Goal: Task Accomplishment & Management: Use online tool/utility

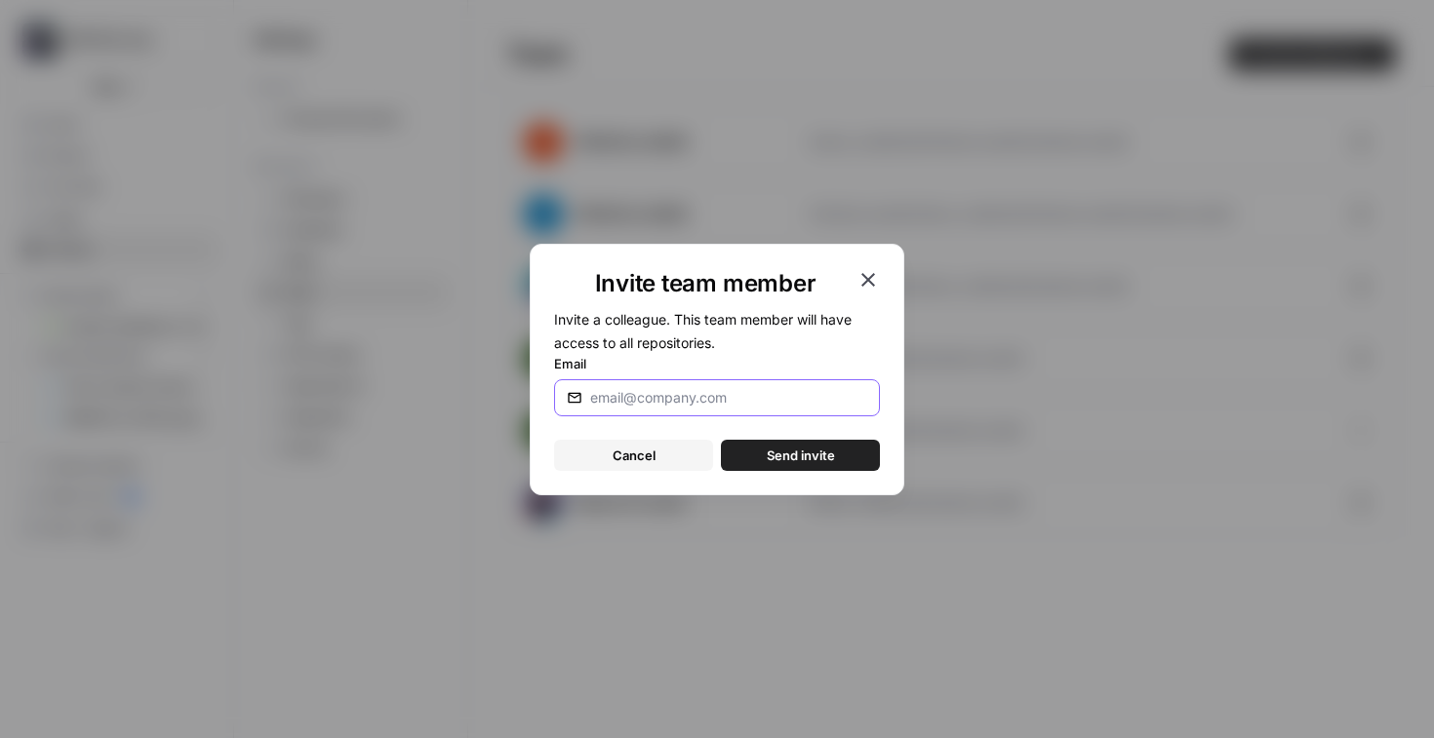
paste input "[PERSON_NAME][EMAIL_ADDRESS][PERSON_NAME][DOMAIN_NAME]"
type input "[PERSON_NAME][EMAIL_ADDRESS][PERSON_NAME][DOMAIN_NAME]"
click at [816, 460] on span "Send invite" at bounding box center [801, 456] width 68 height 20
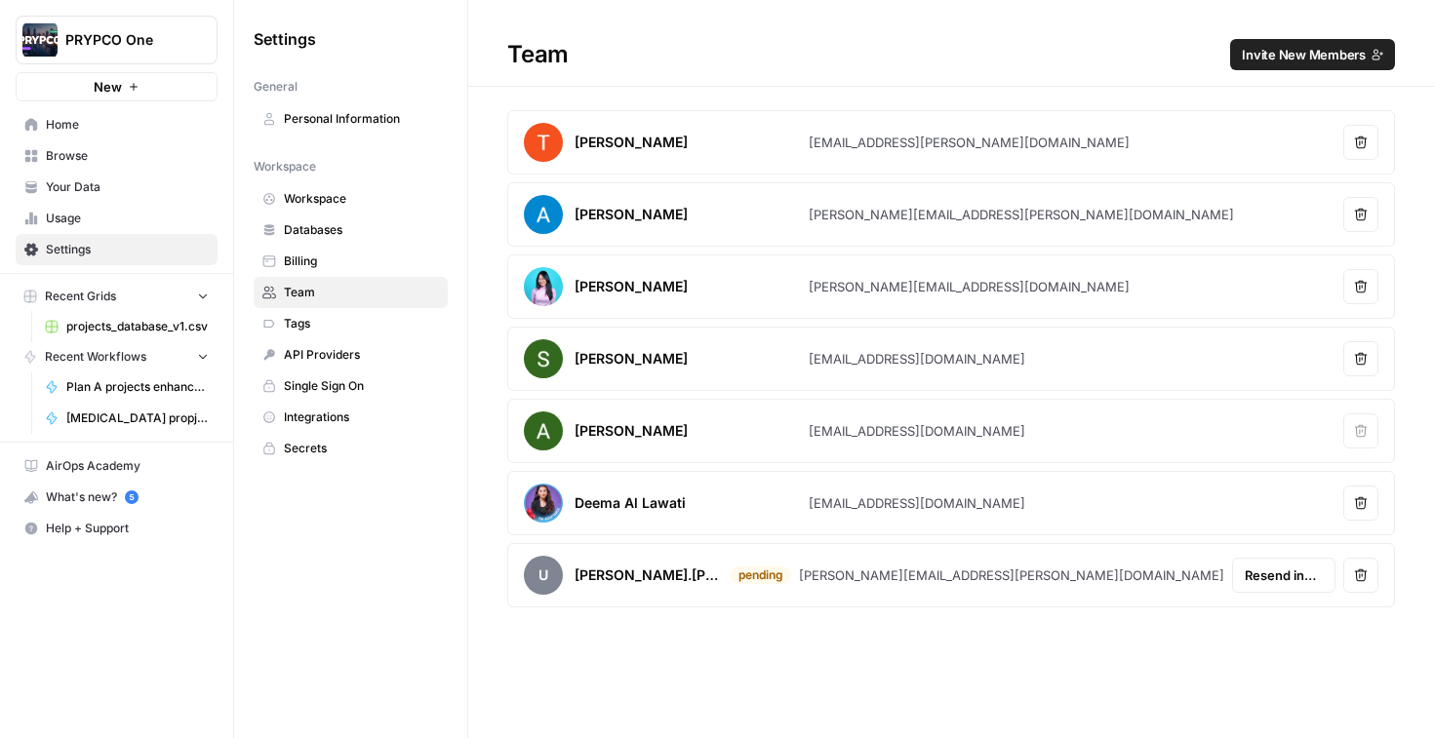
click at [331, 198] on span "Workspace" at bounding box center [361, 199] width 155 height 18
click at [123, 321] on span "projects_database_v1.csv" at bounding box center [137, 327] width 142 height 18
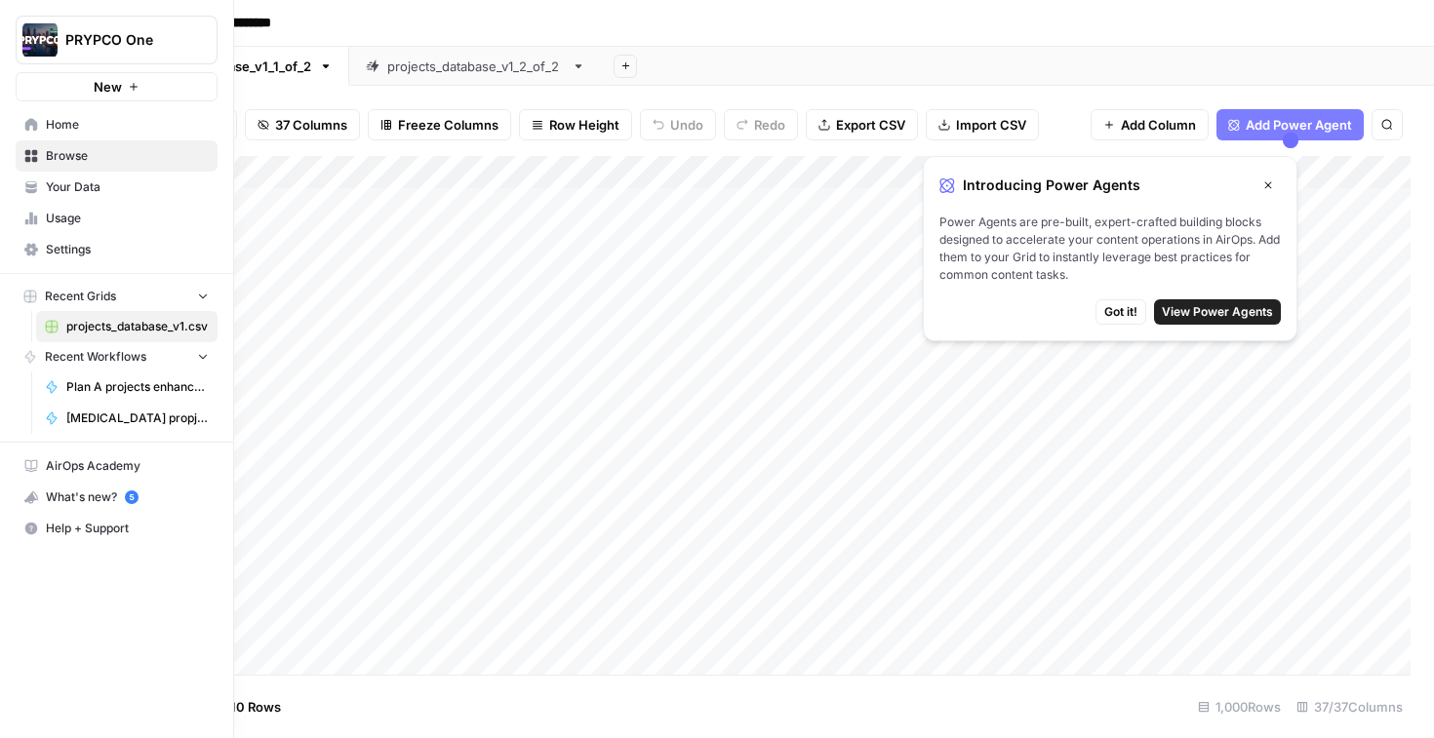
click at [115, 387] on span "Plan A projects enhancement (full content)" at bounding box center [137, 387] width 142 height 18
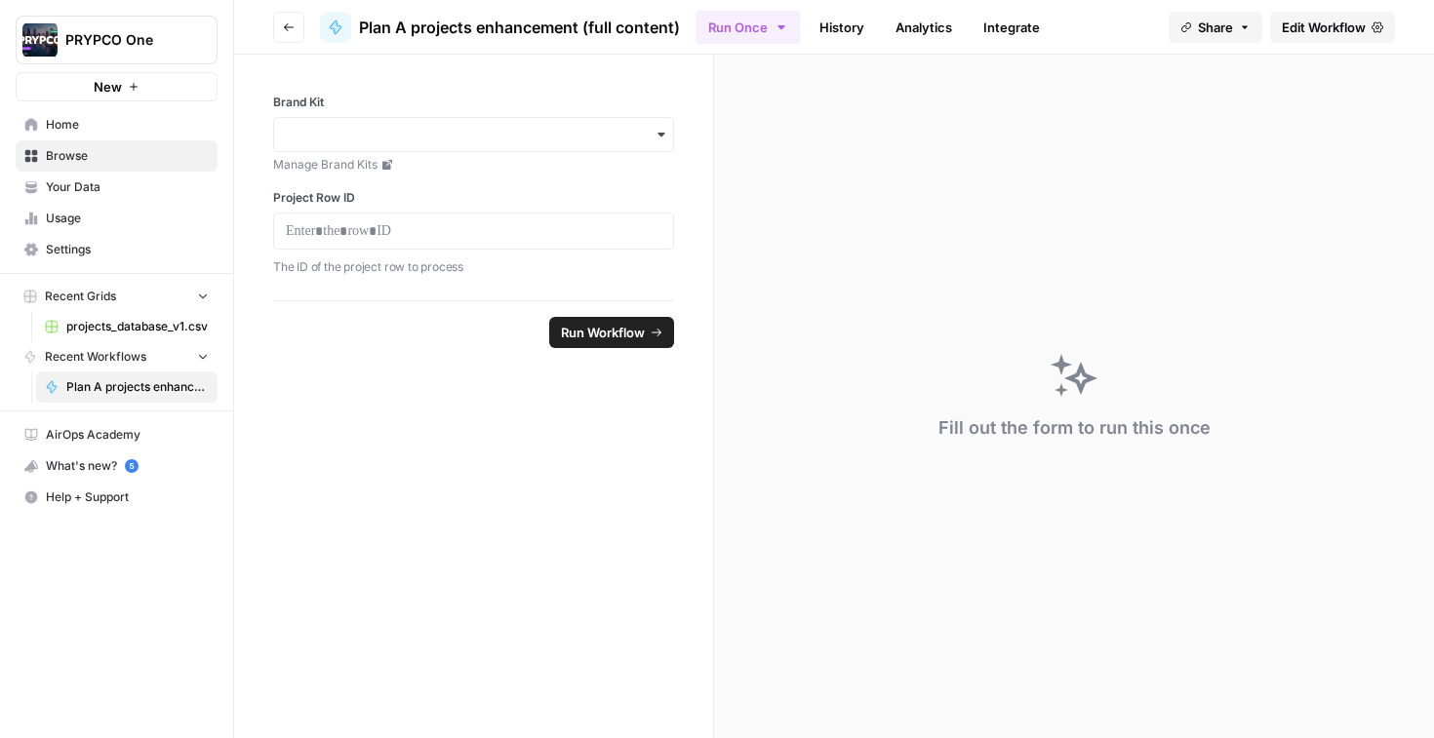
click at [107, 352] on span "Recent Workflows" at bounding box center [95, 357] width 101 height 18
click at [120, 390] on span "Plan A projects enhancement (full content)" at bounding box center [137, 387] width 142 height 18
click at [290, 20] on button "Go back" at bounding box center [288, 27] width 31 height 31
click at [283, 29] on icon "button" at bounding box center [289, 27] width 12 height 12
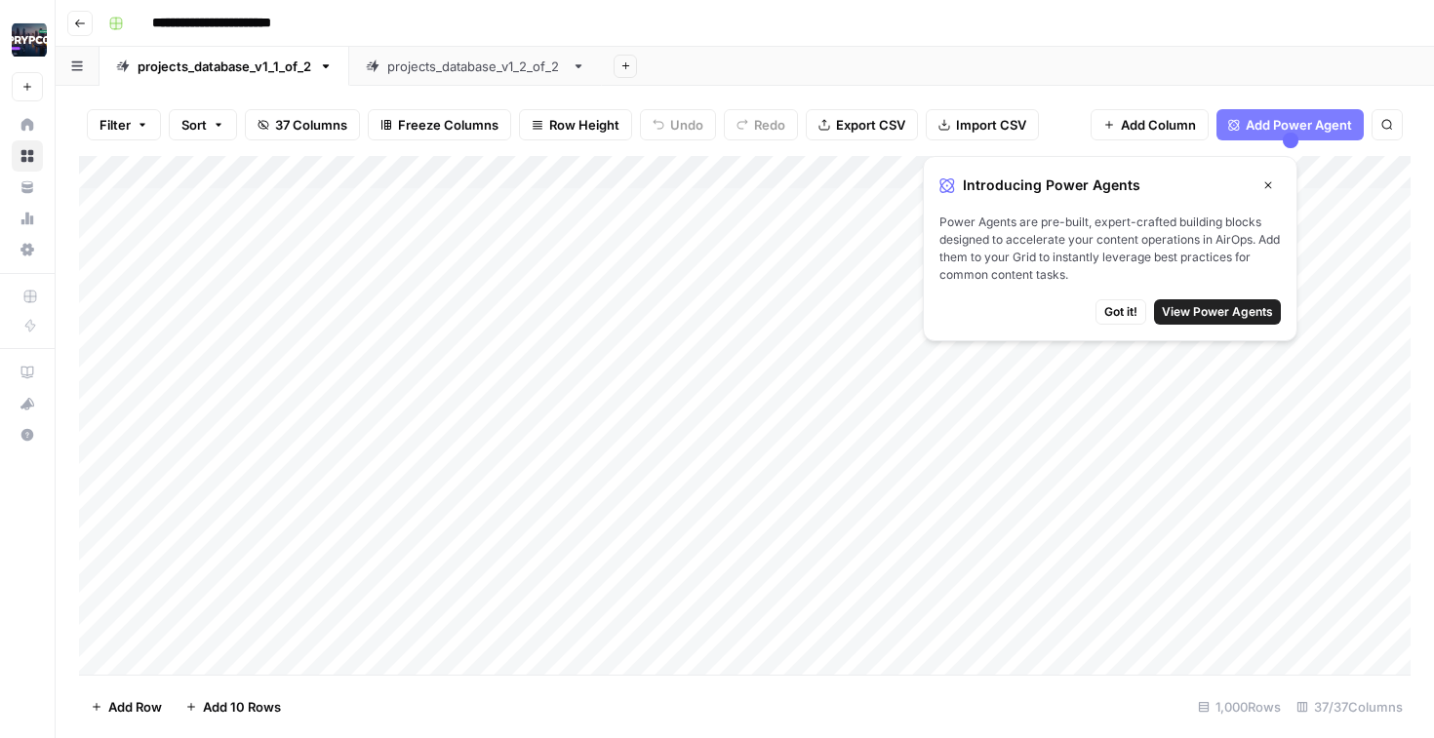
click at [79, 19] on icon "button" at bounding box center [80, 24] width 12 height 12
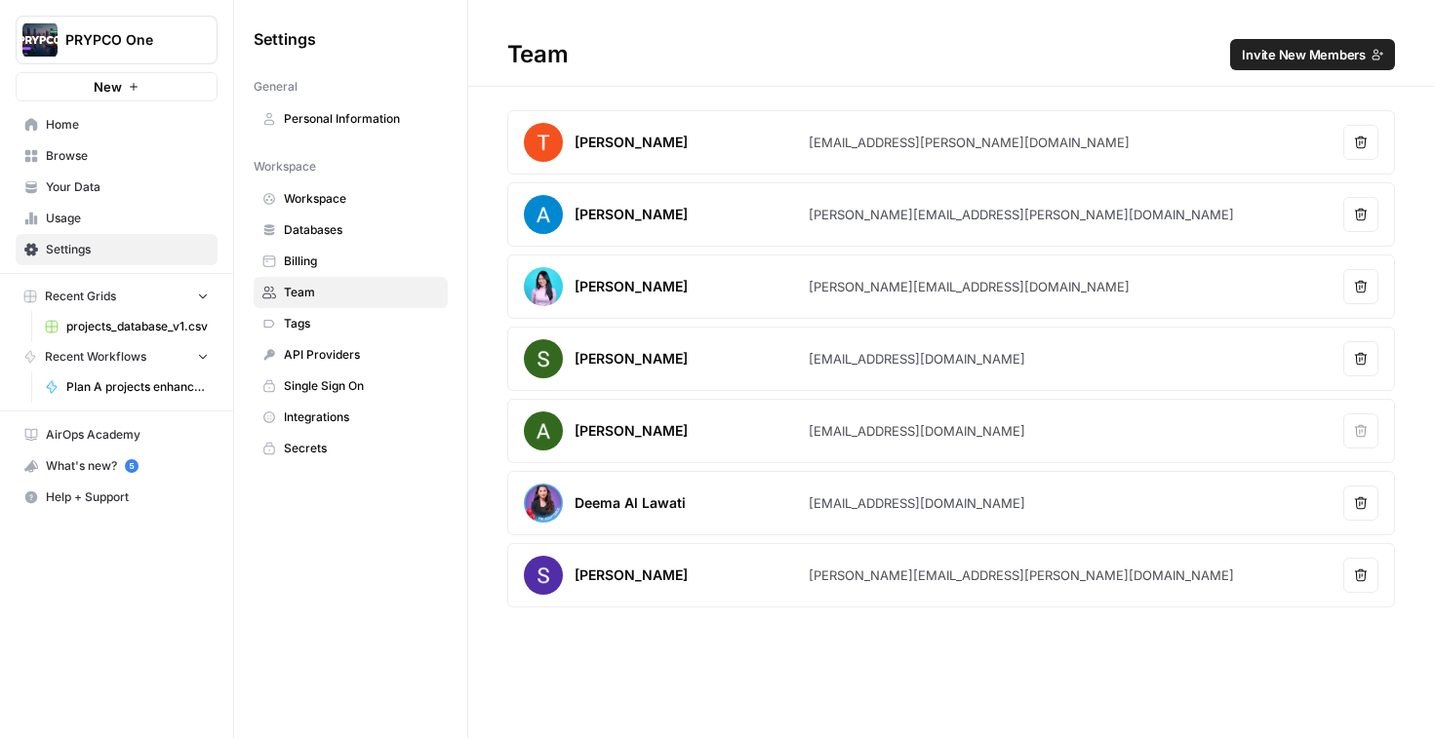
click at [108, 149] on span "Browse" at bounding box center [127, 156] width 163 height 18
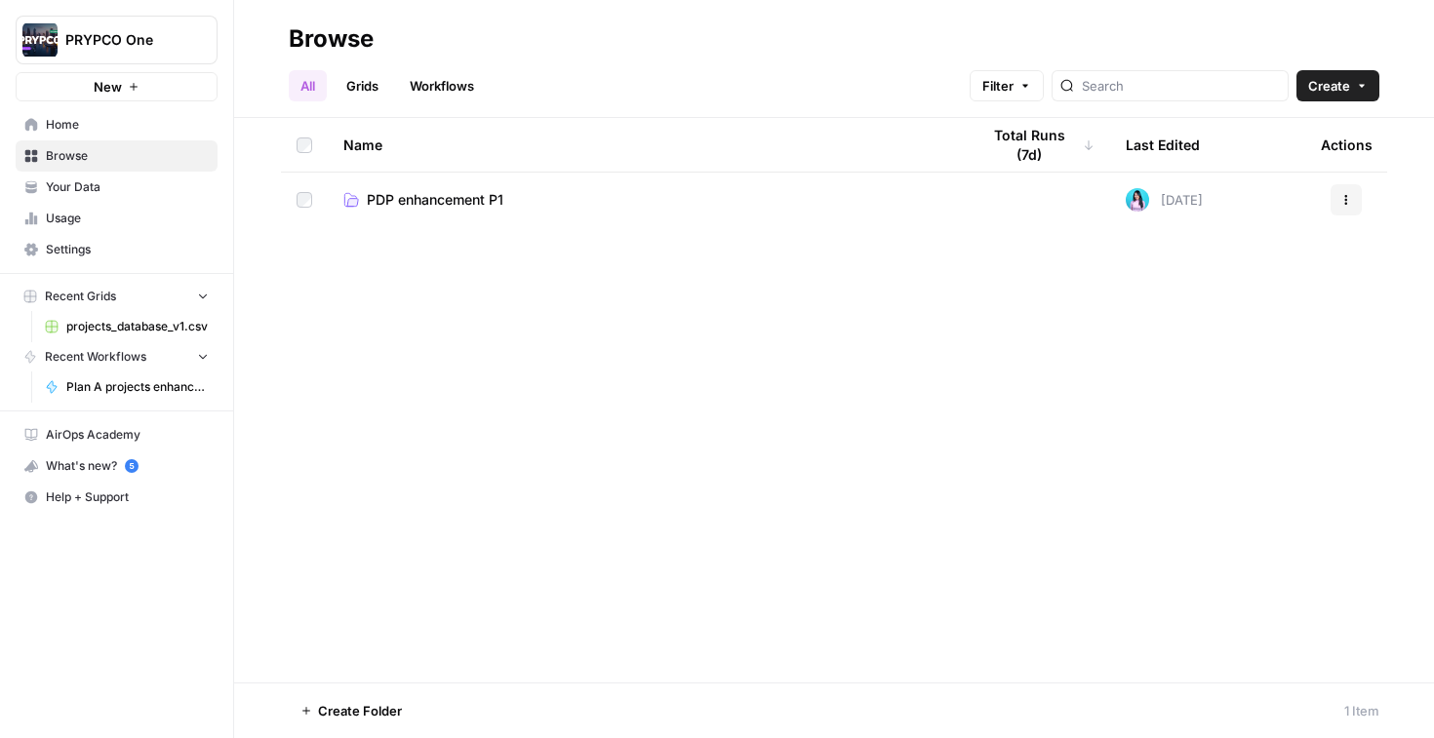
click at [446, 74] on link "Workflows" at bounding box center [442, 85] width 88 height 31
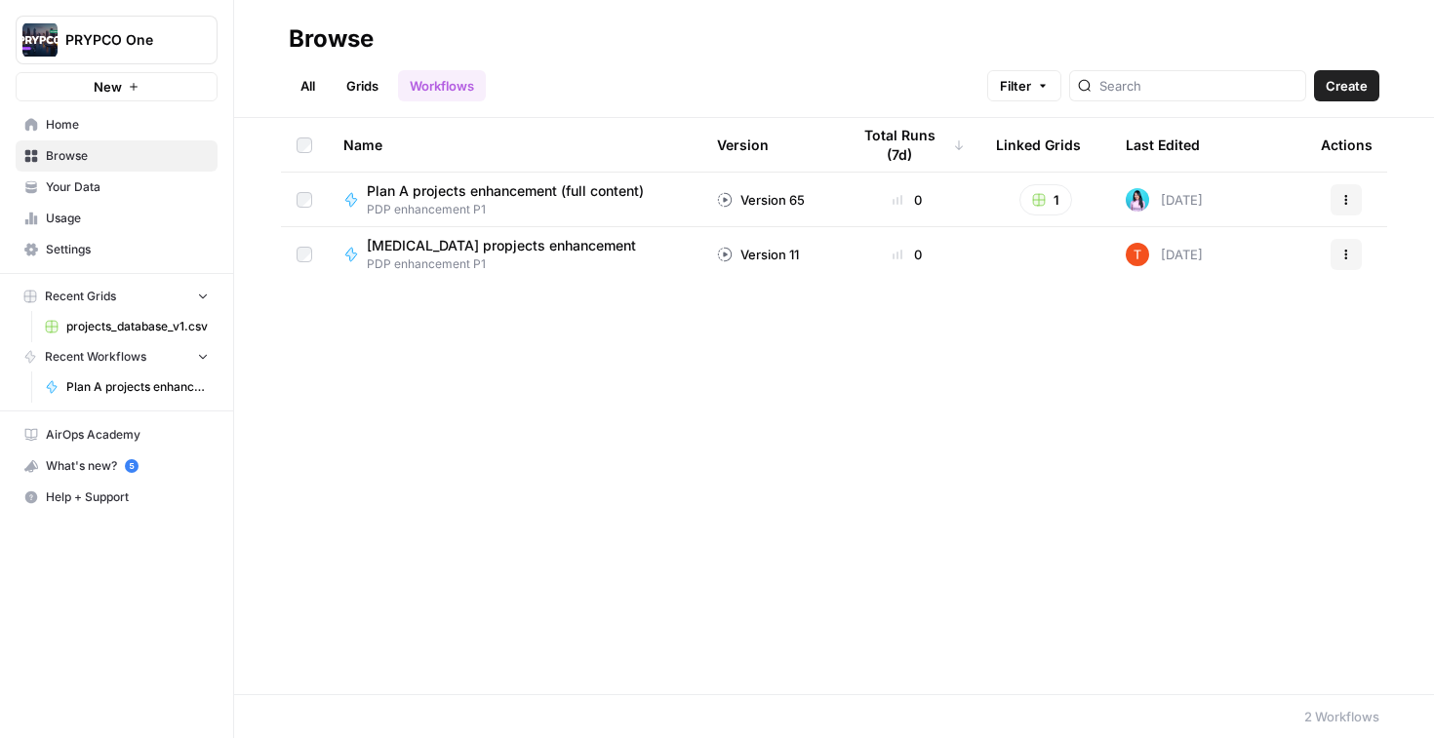
click at [456, 201] on span "PDP enhancement P1" at bounding box center [513, 210] width 293 height 18
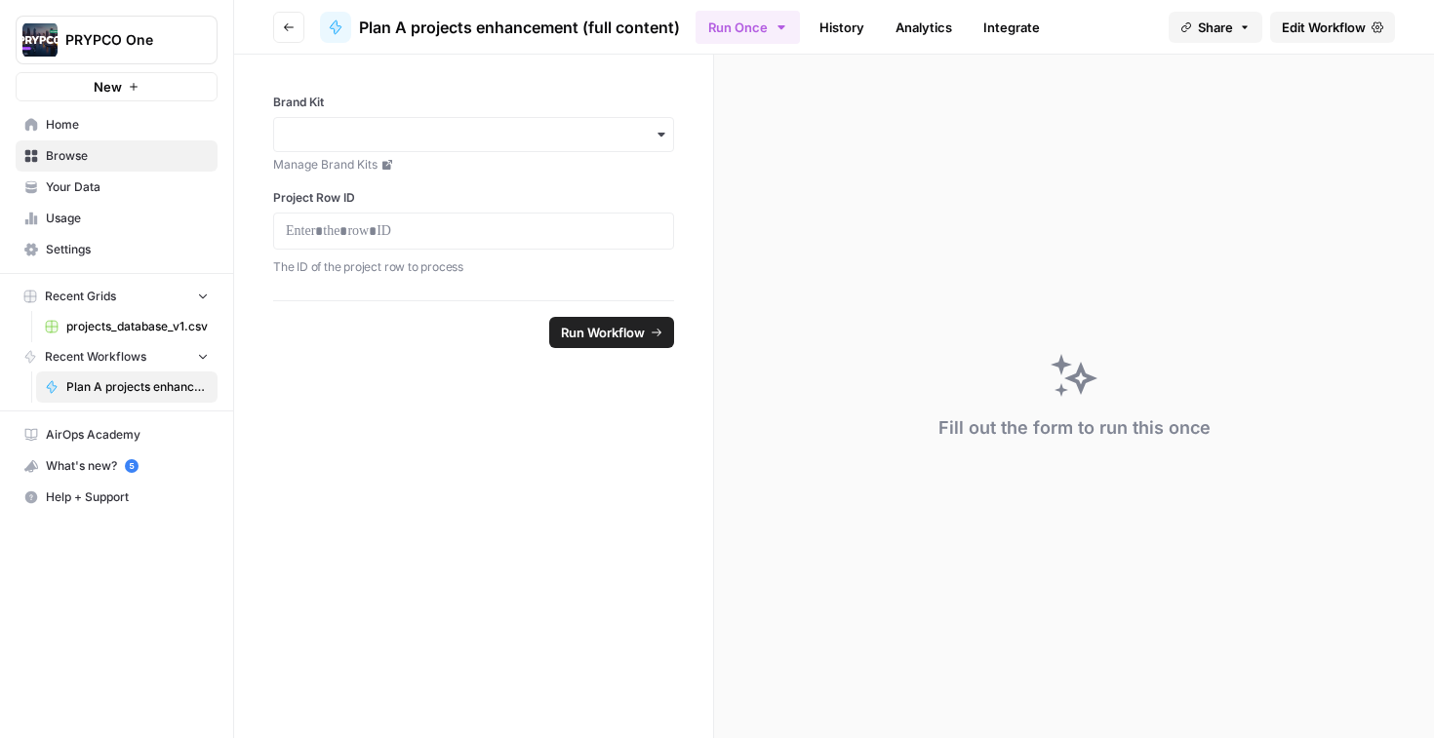
click at [301, 22] on button "Go back" at bounding box center [288, 27] width 31 height 31
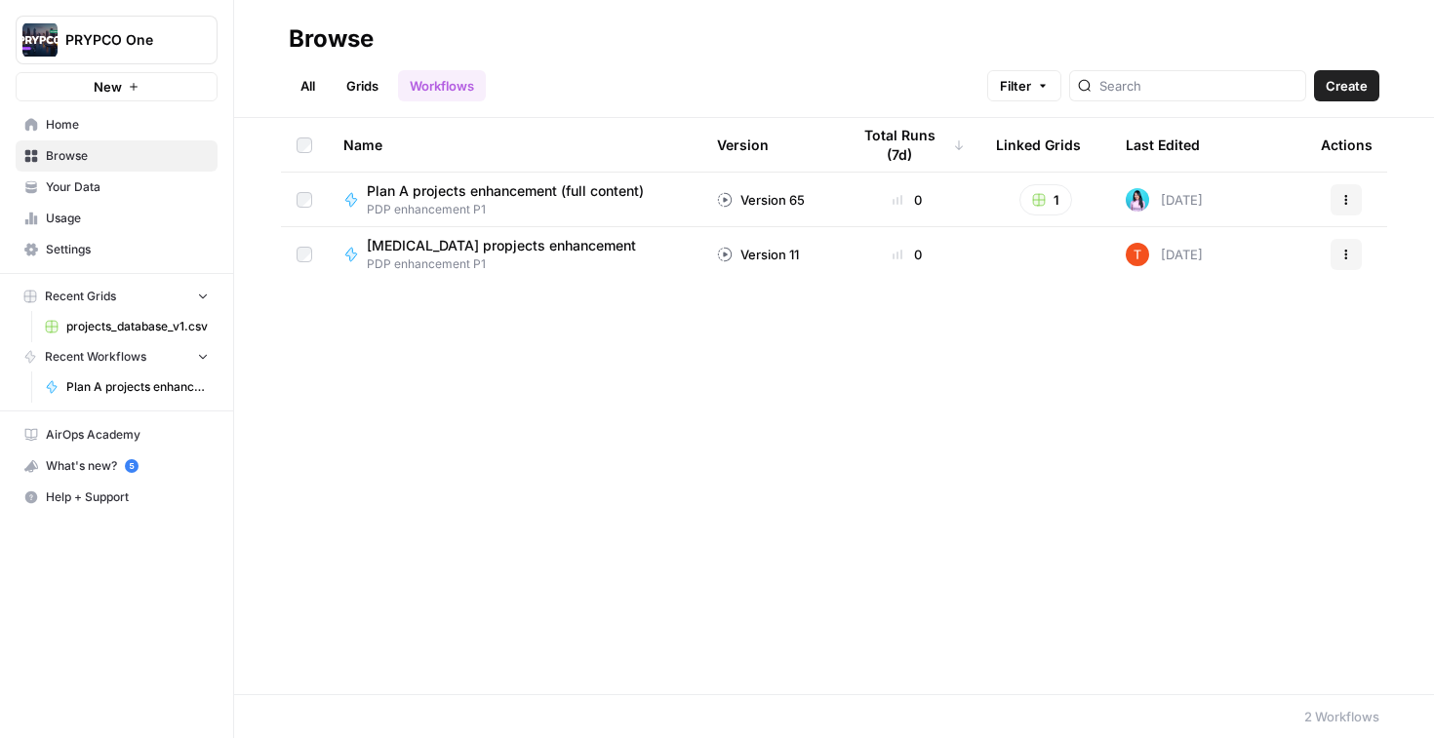
click at [439, 252] on span "[MEDICAL_DATA] propjects enhancement" at bounding box center [501, 246] width 269 height 20
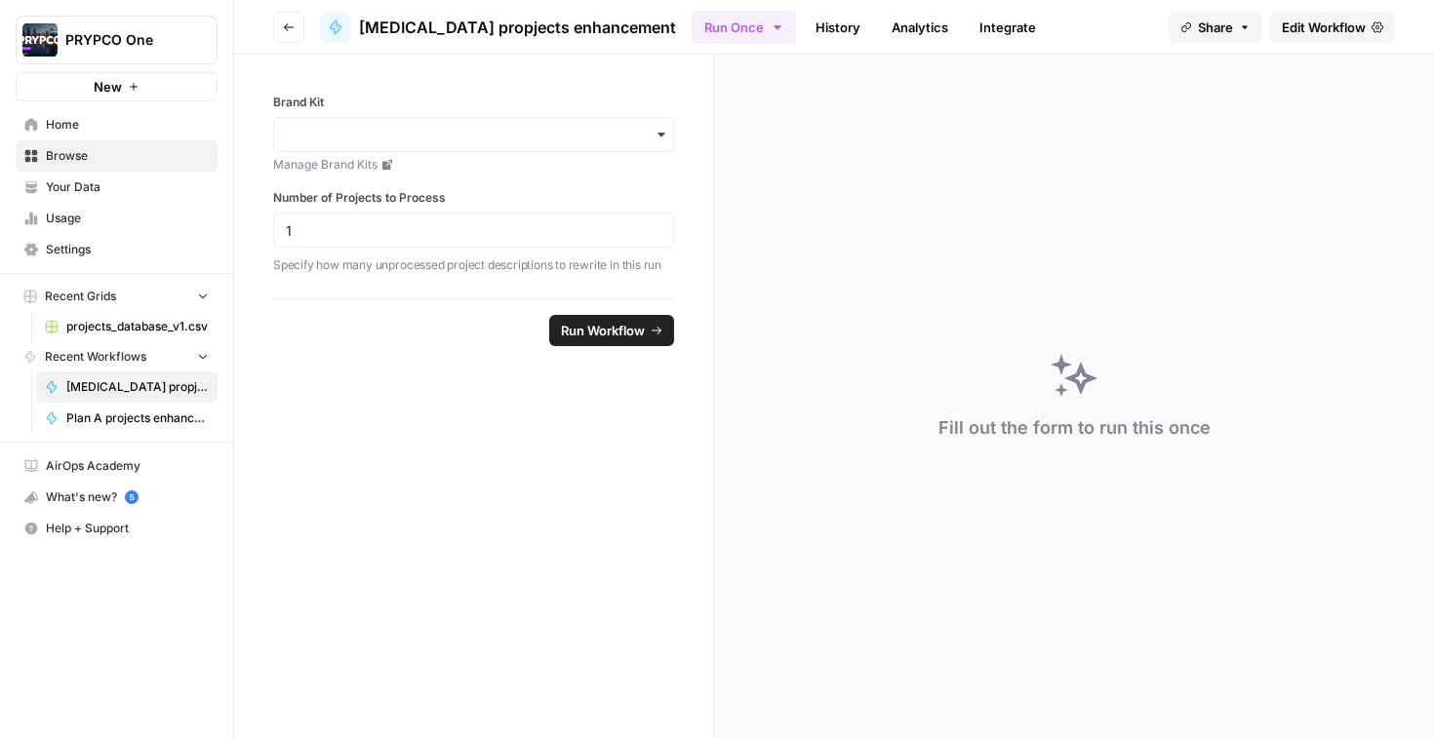
click at [804, 23] on link "History" at bounding box center [838, 27] width 68 height 31
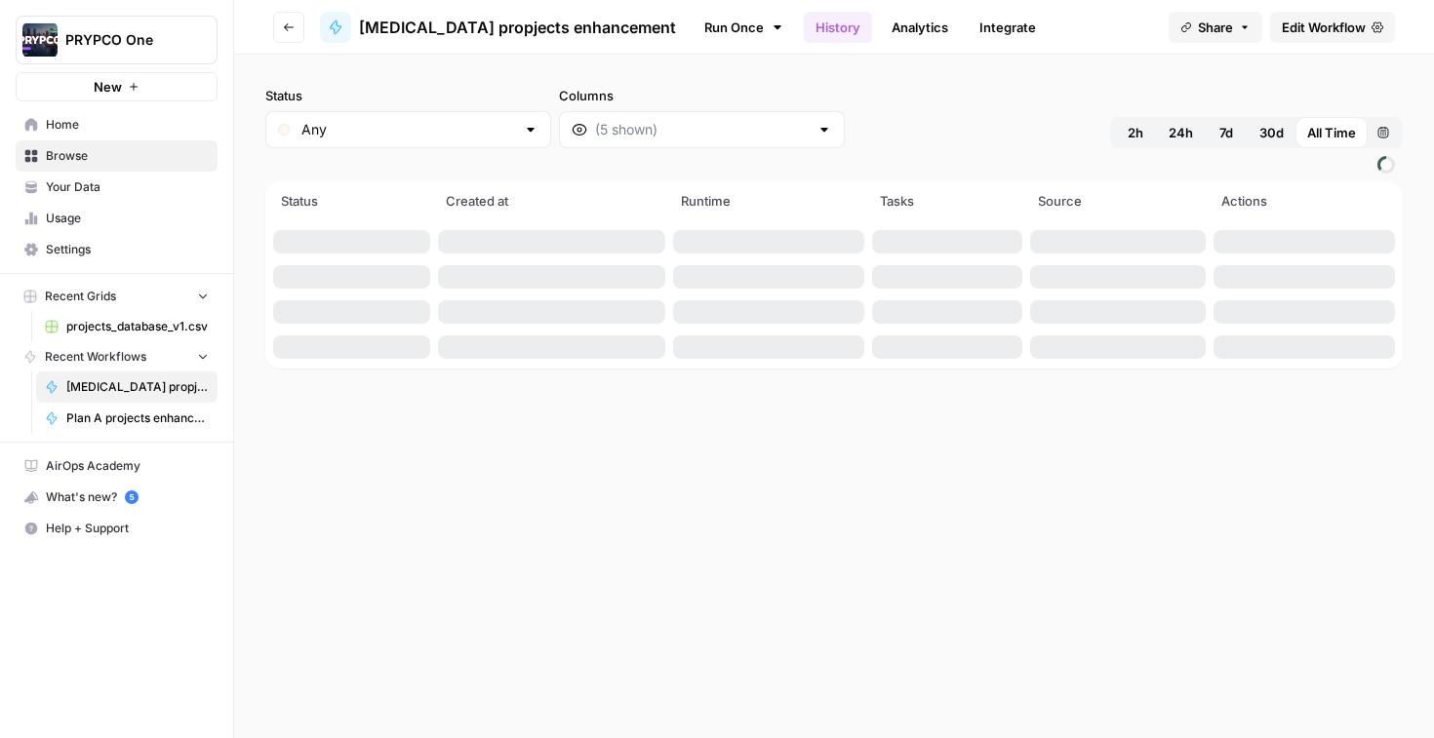
click at [880, 26] on link "Analytics" at bounding box center [920, 27] width 80 height 31
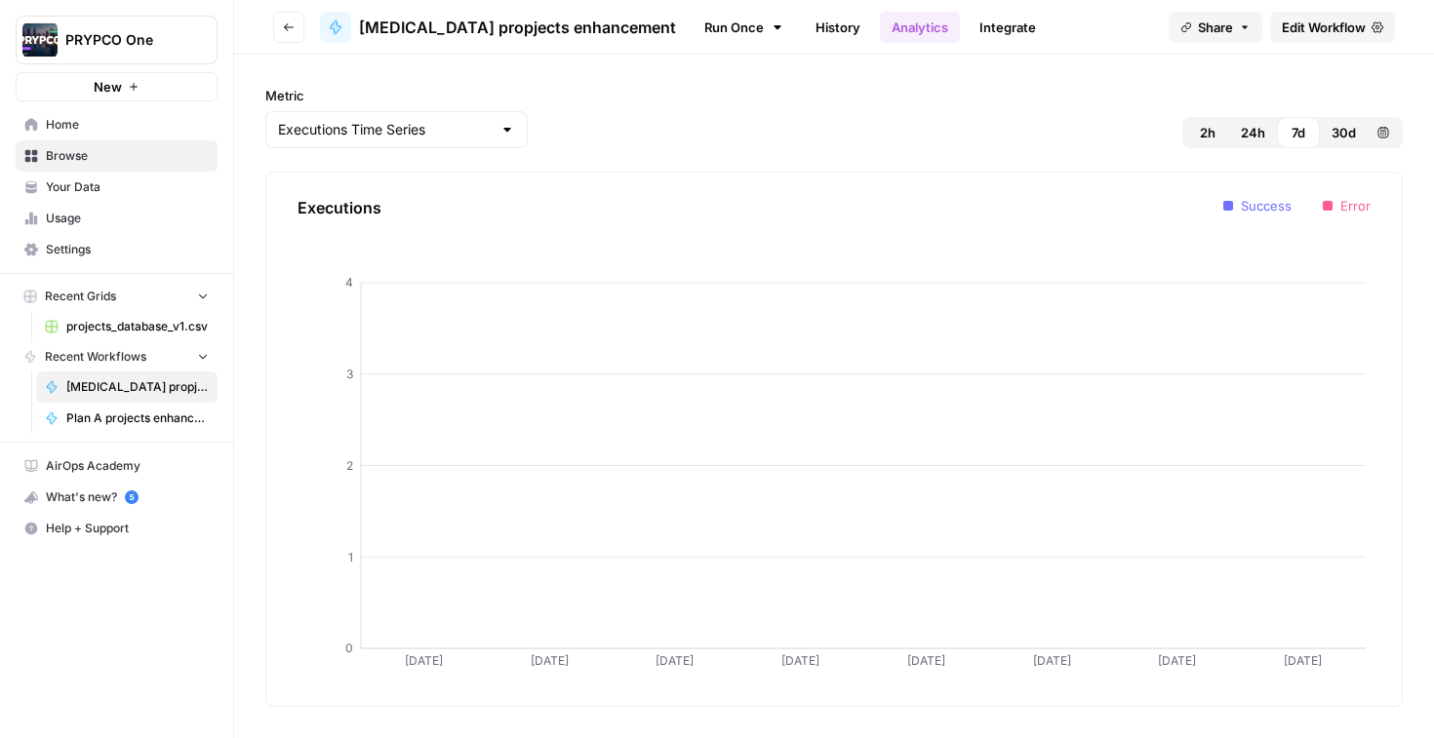
click at [967, 34] on link "Integrate" at bounding box center [1007, 27] width 80 height 31
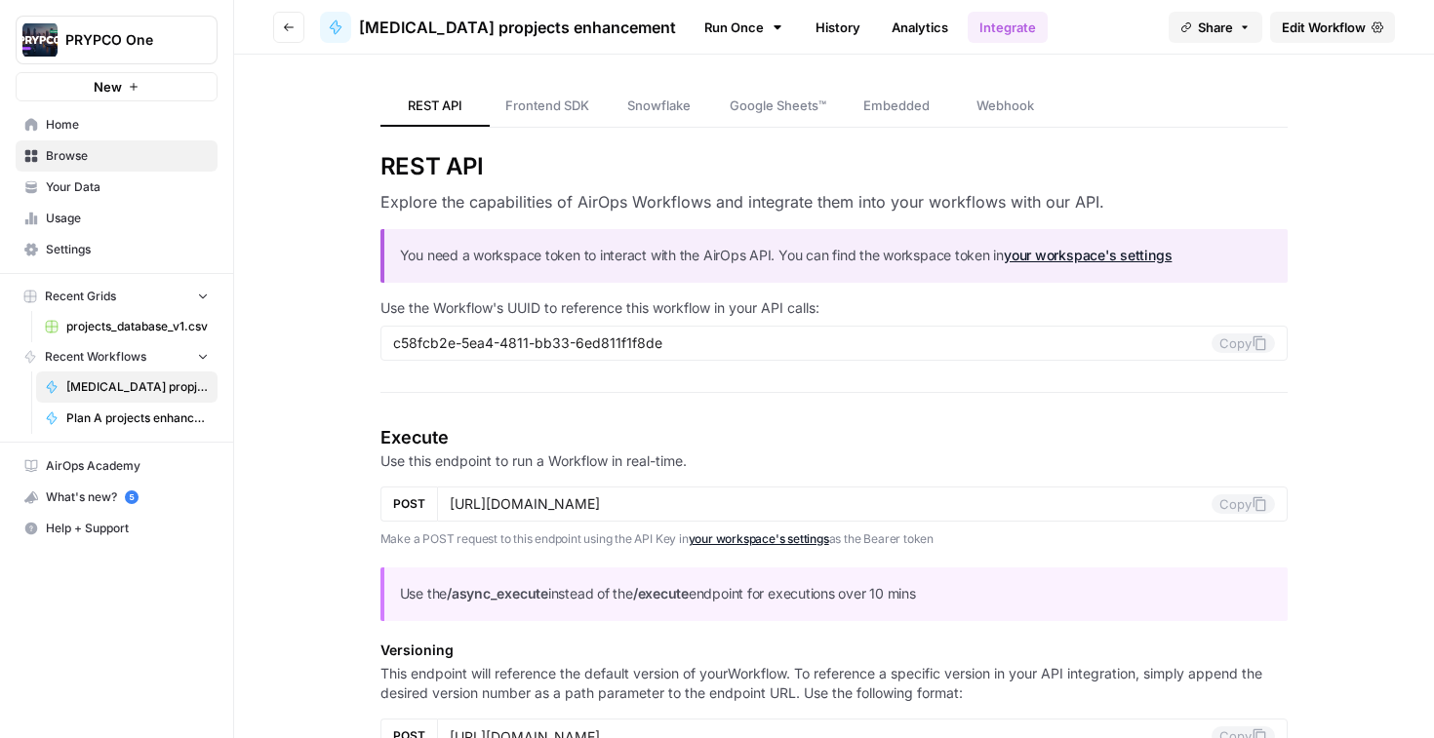
click at [804, 34] on link "History" at bounding box center [838, 27] width 68 height 31
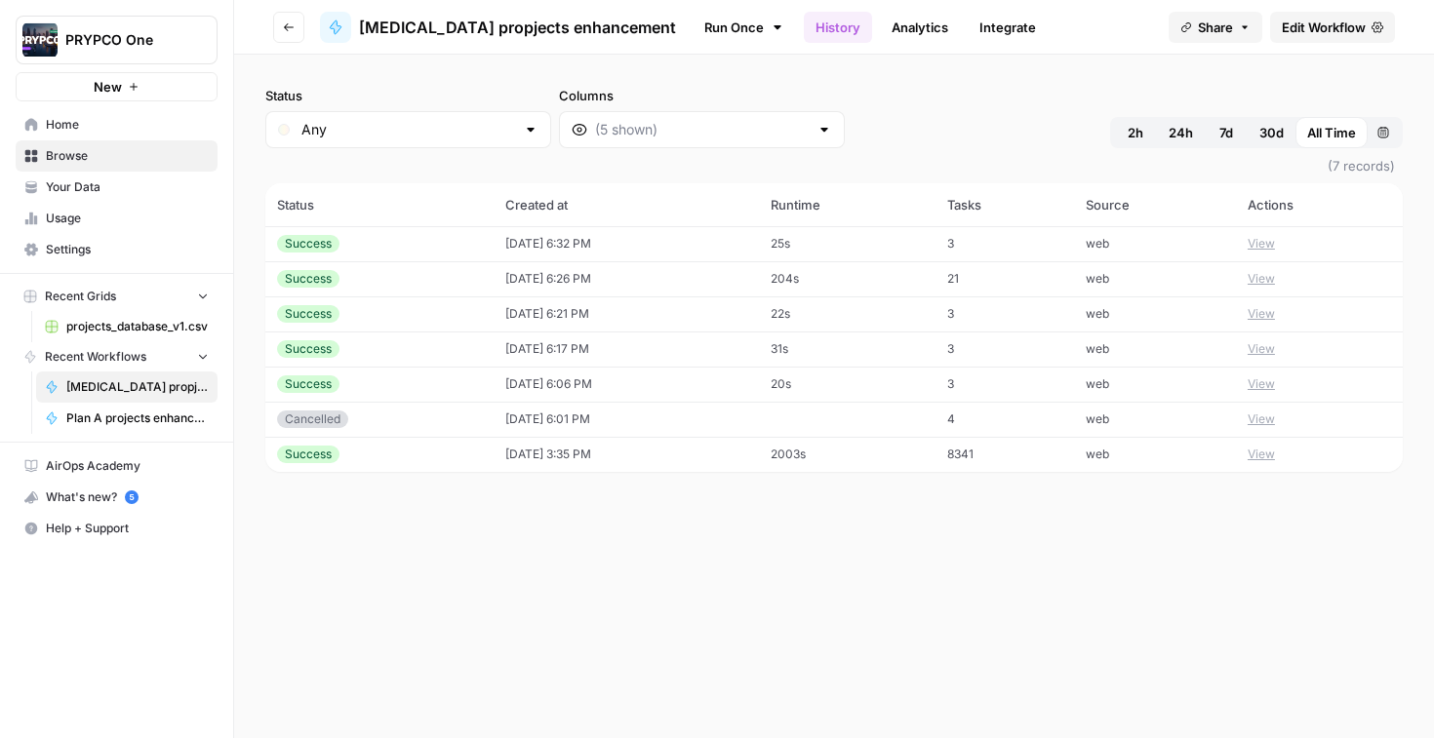
click at [287, 21] on icon "button" at bounding box center [289, 27] width 12 height 12
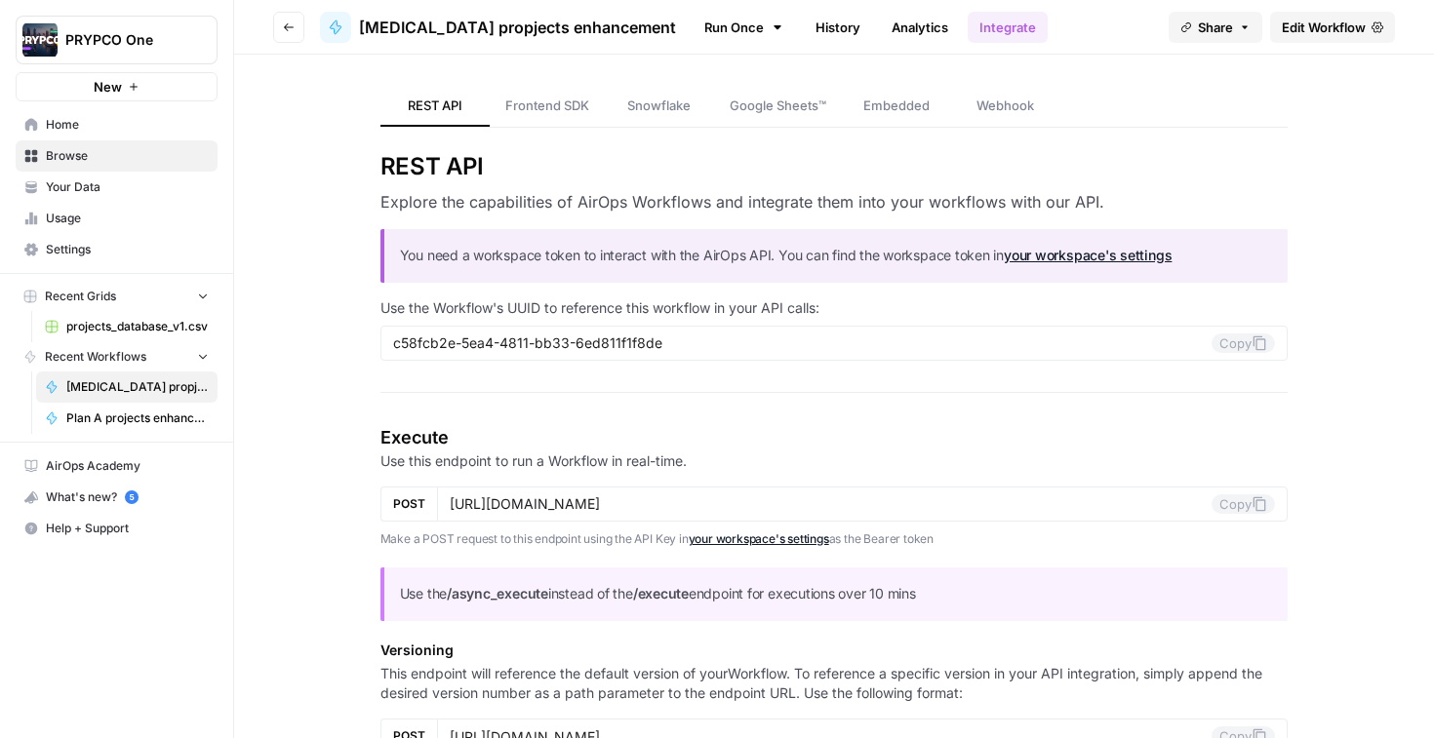
click at [545, 93] on link "Frontend SDK" at bounding box center [547, 106] width 115 height 41
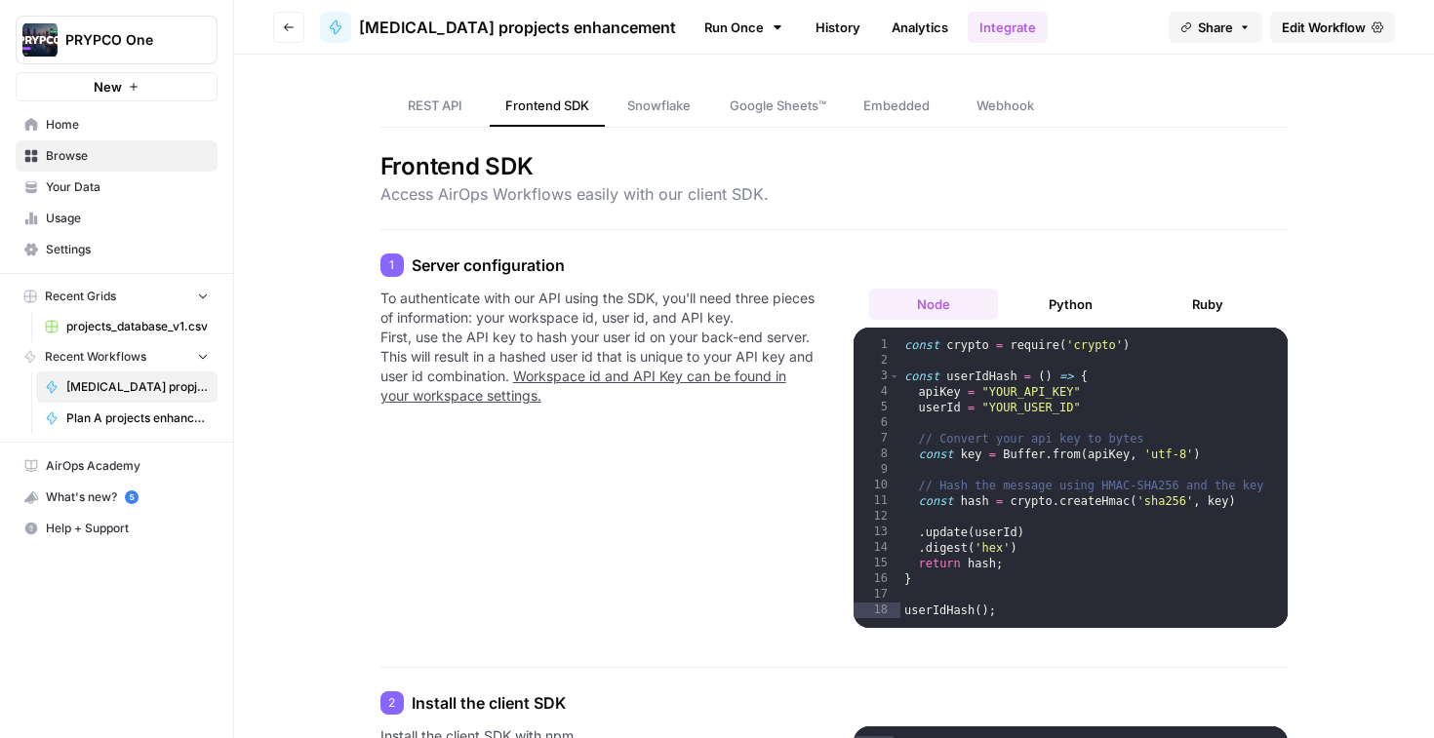
click at [641, 100] on span "Snowflake" at bounding box center [658, 106] width 63 height 20
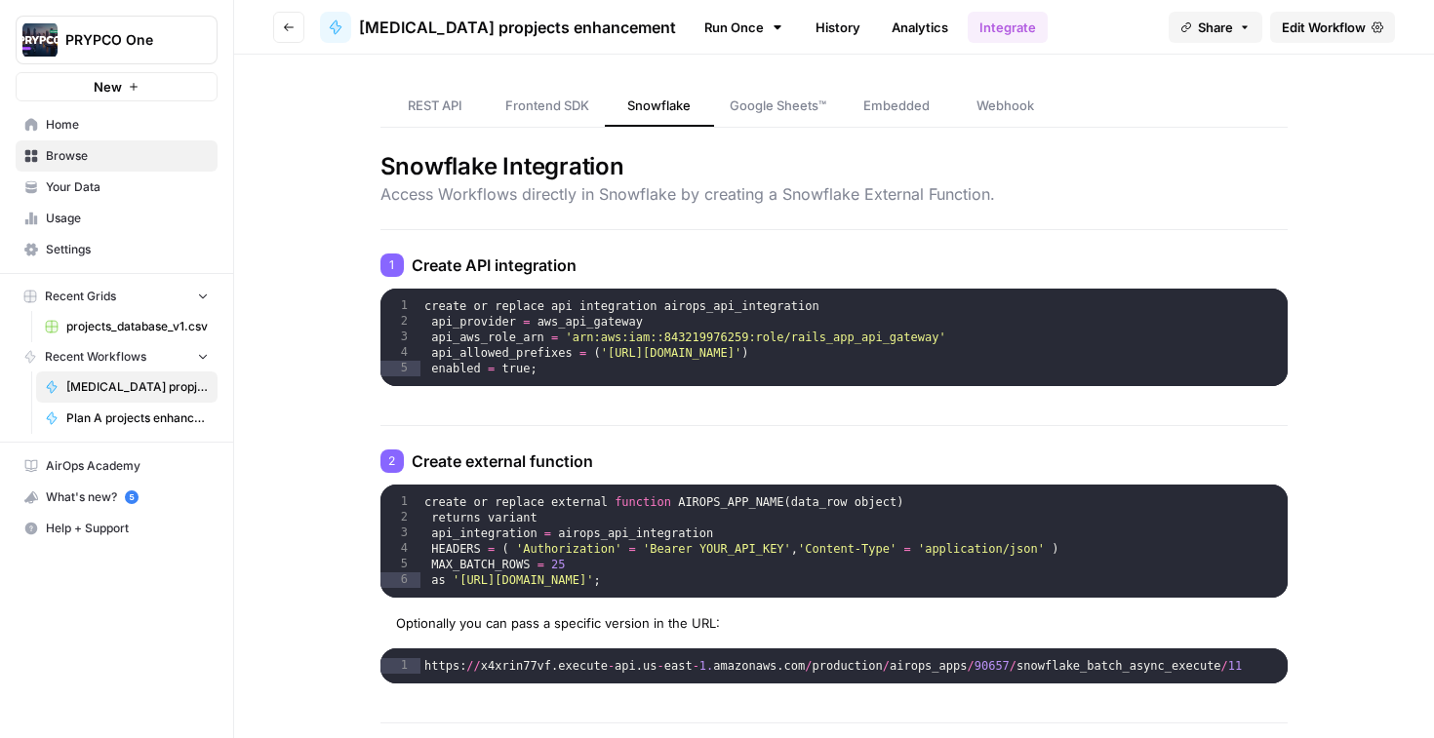
click at [770, 125] on link "Google Sheets™" at bounding box center [778, 106] width 128 height 41
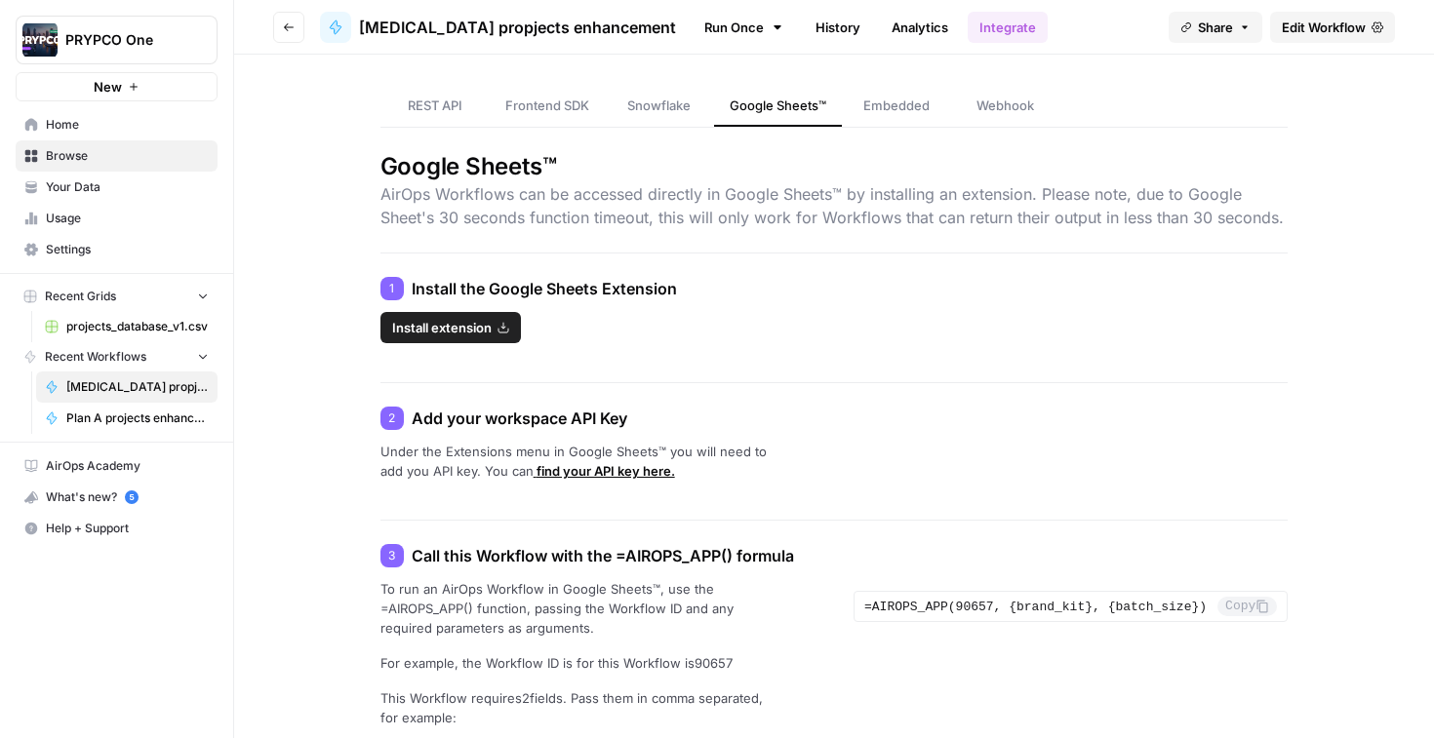
click at [908, 112] on span "Embedded" at bounding box center [896, 106] width 66 height 20
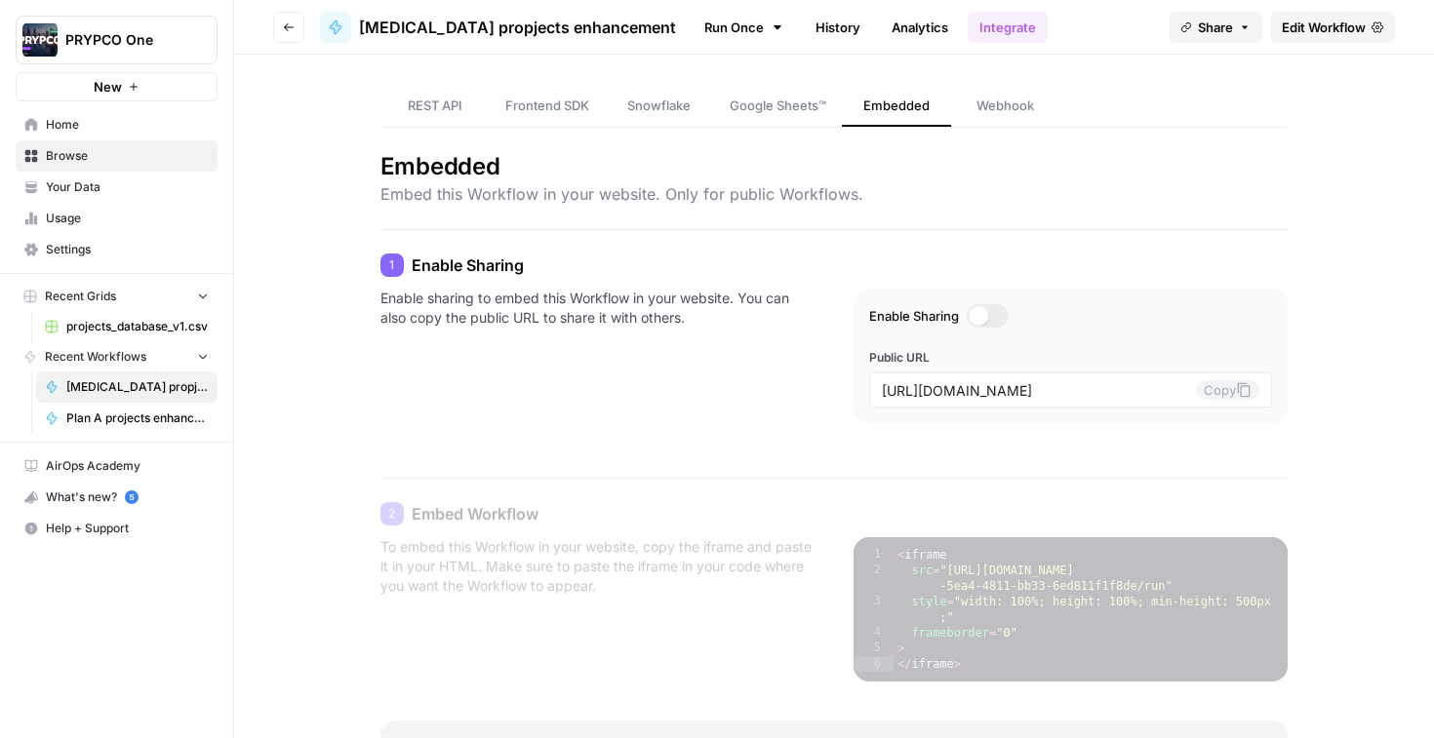
click at [985, 110] on span "Webhook" at bounding box center [1005, 106] width 58 height 20
click at [140, 417] on span "Plan A projects enhancement (full content)" at bounding box center [137, 419] width 142 height 18
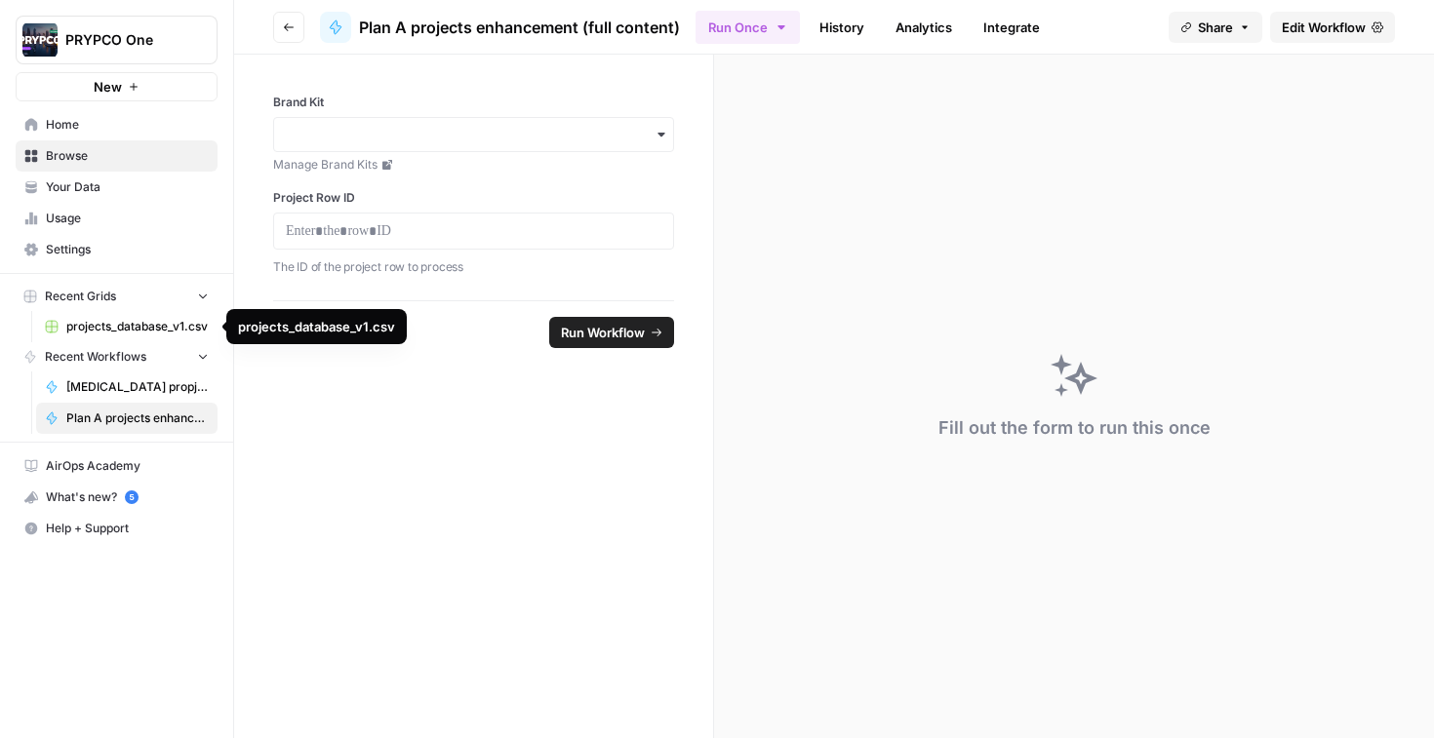
click at [132, 334] on span "projects_database_v1.csv" at bounding box center [137, 327] width 142 height 18
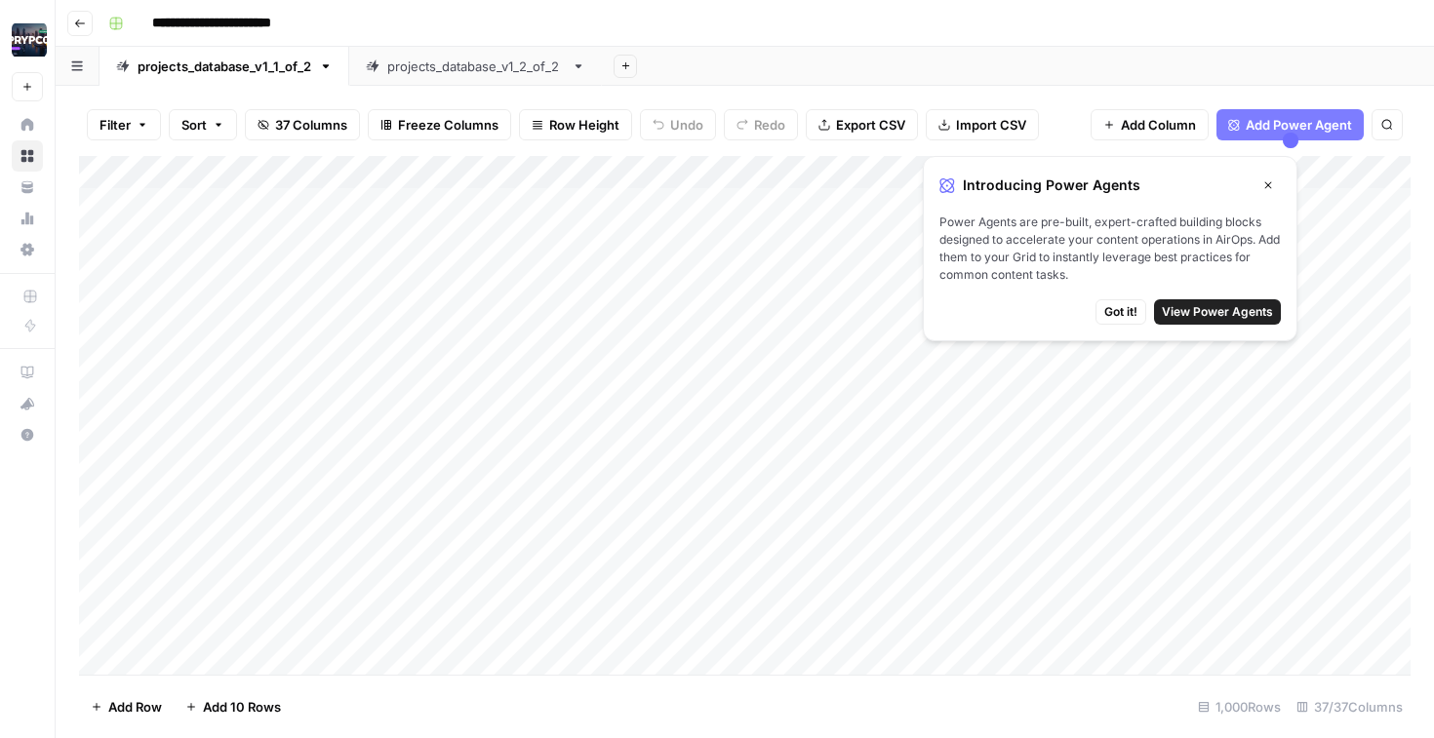
click at [330, 64] on icon "button" at bounding box center [326, 66] width 14 height 14
click at [373, 23] on div "**********" at bounding box center [757, 23] width 1314 height 31
click at [75, 79] on button "button" at bounding box center [78, 66] width 44 height 38
click at [137, 180] on div "projects_database_v1_2_of_2" at bounding box center [193, 182] width 156 height 20
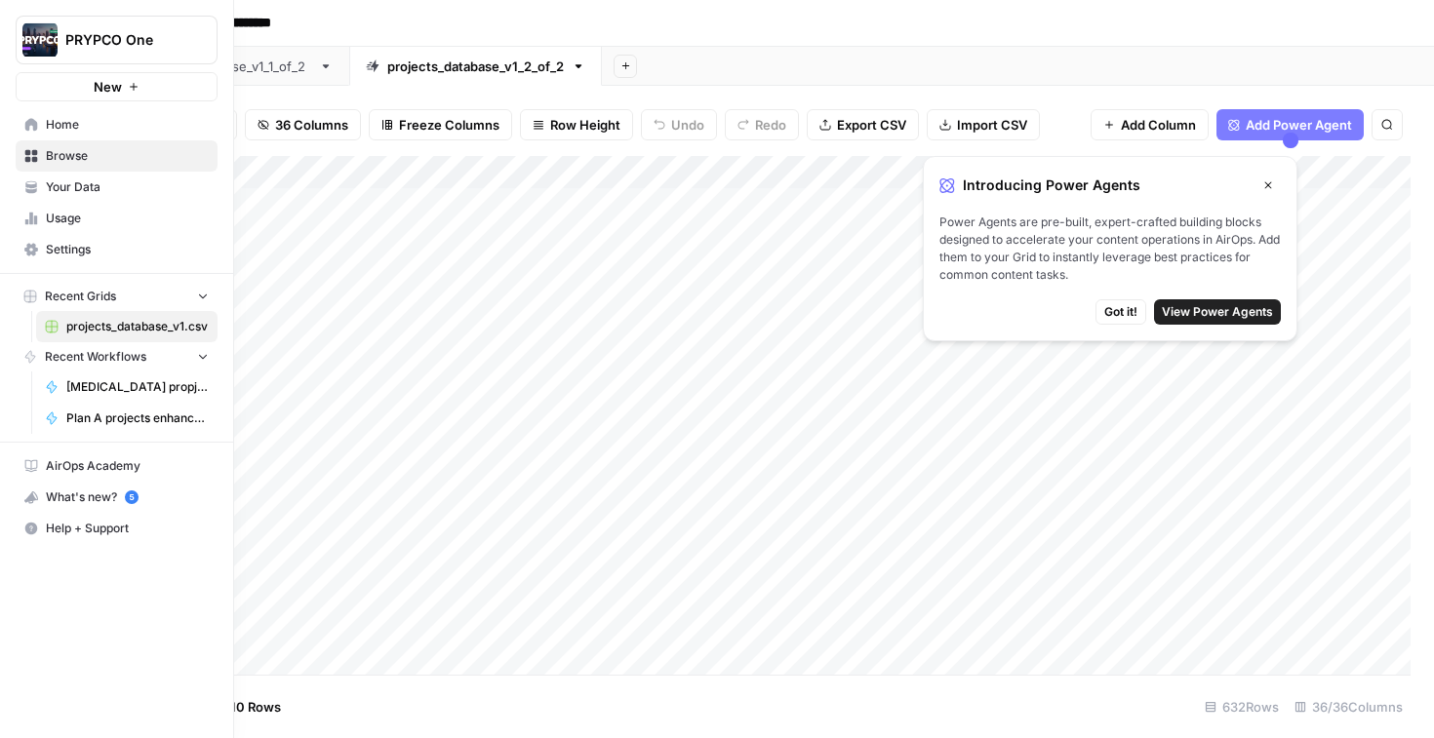
click at [62, 352] on span "Recent Workflows" at bounding box center [95, 357] width 101 height 18
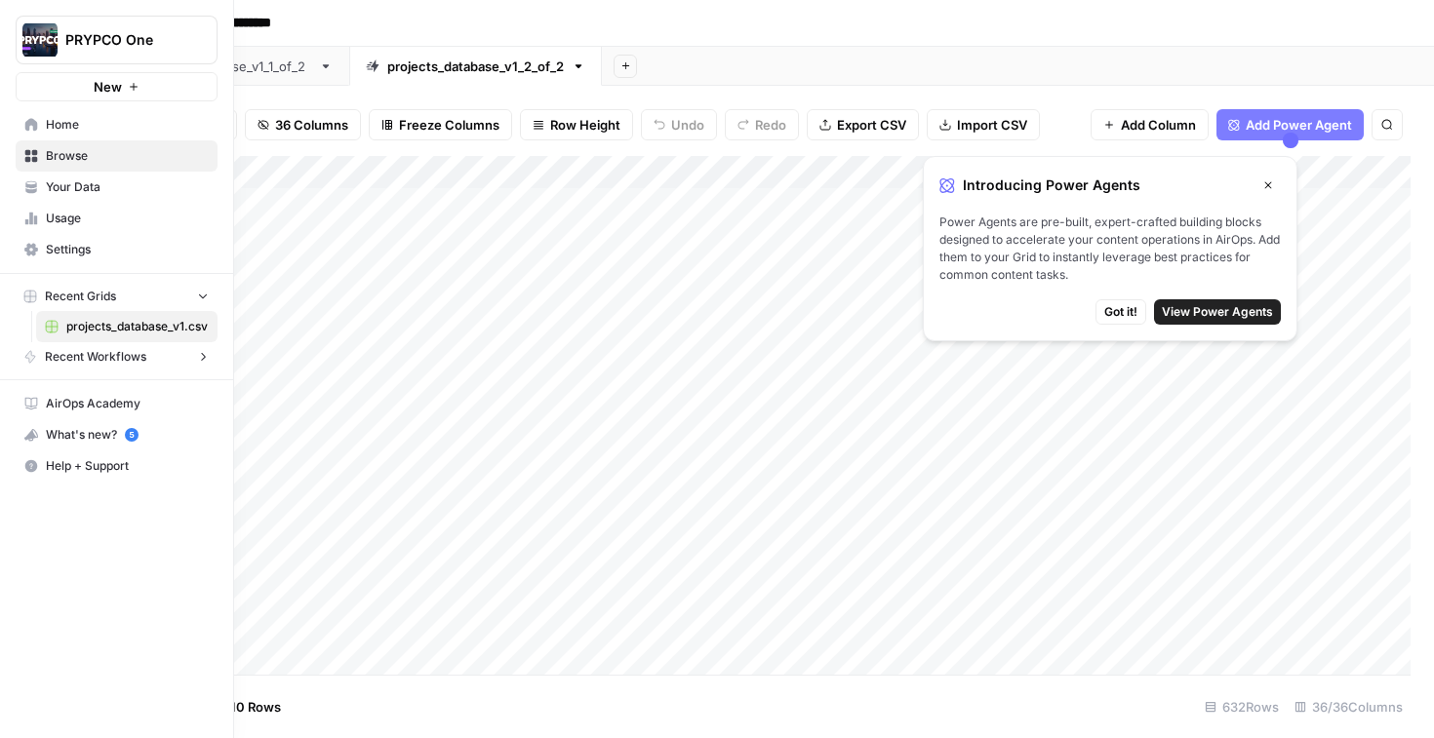
click at [62, 352] on span "Recent Workflows" at bounding box center [95, 357] width 101 height 18
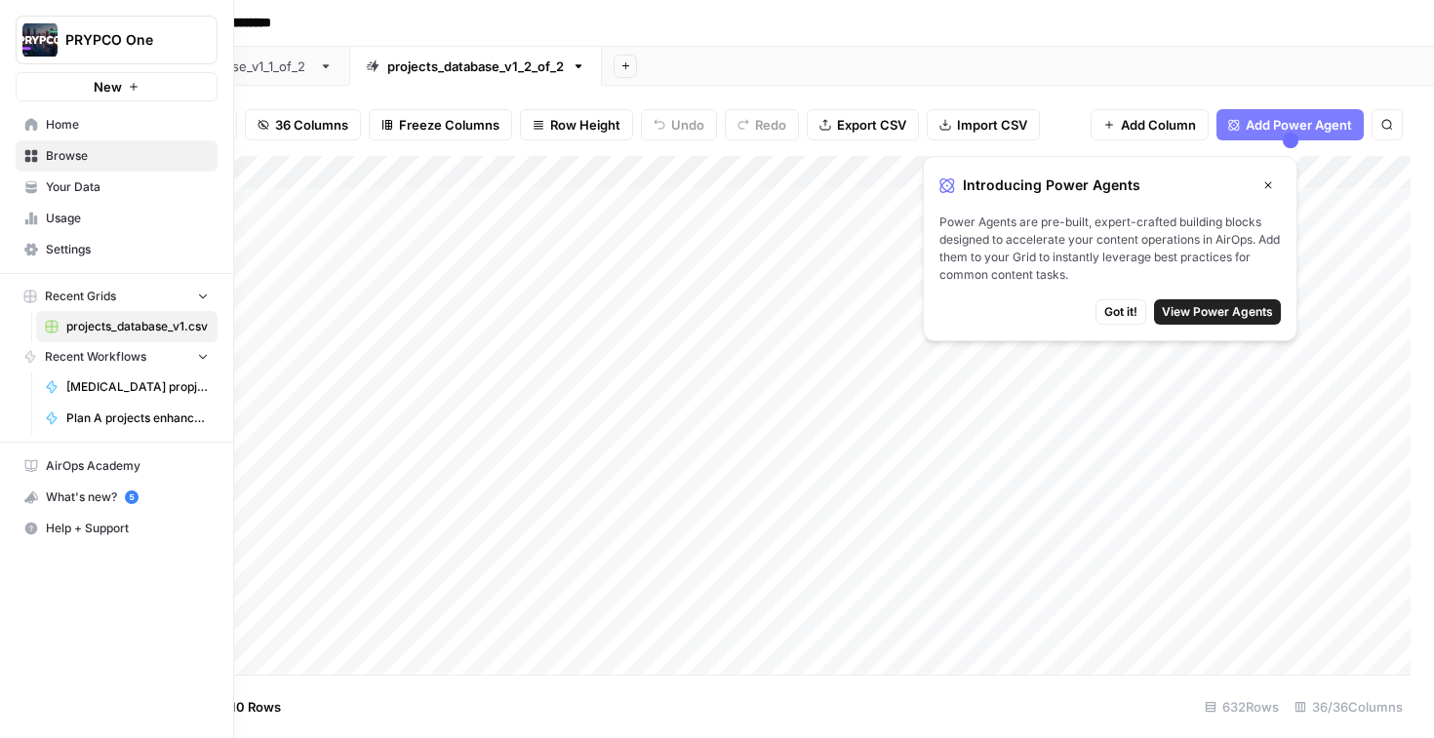
click at [119, 387] on span "[MEDICAL_DATA] propjects enhancement" at bounding box center [137, 387] width 142 height 18
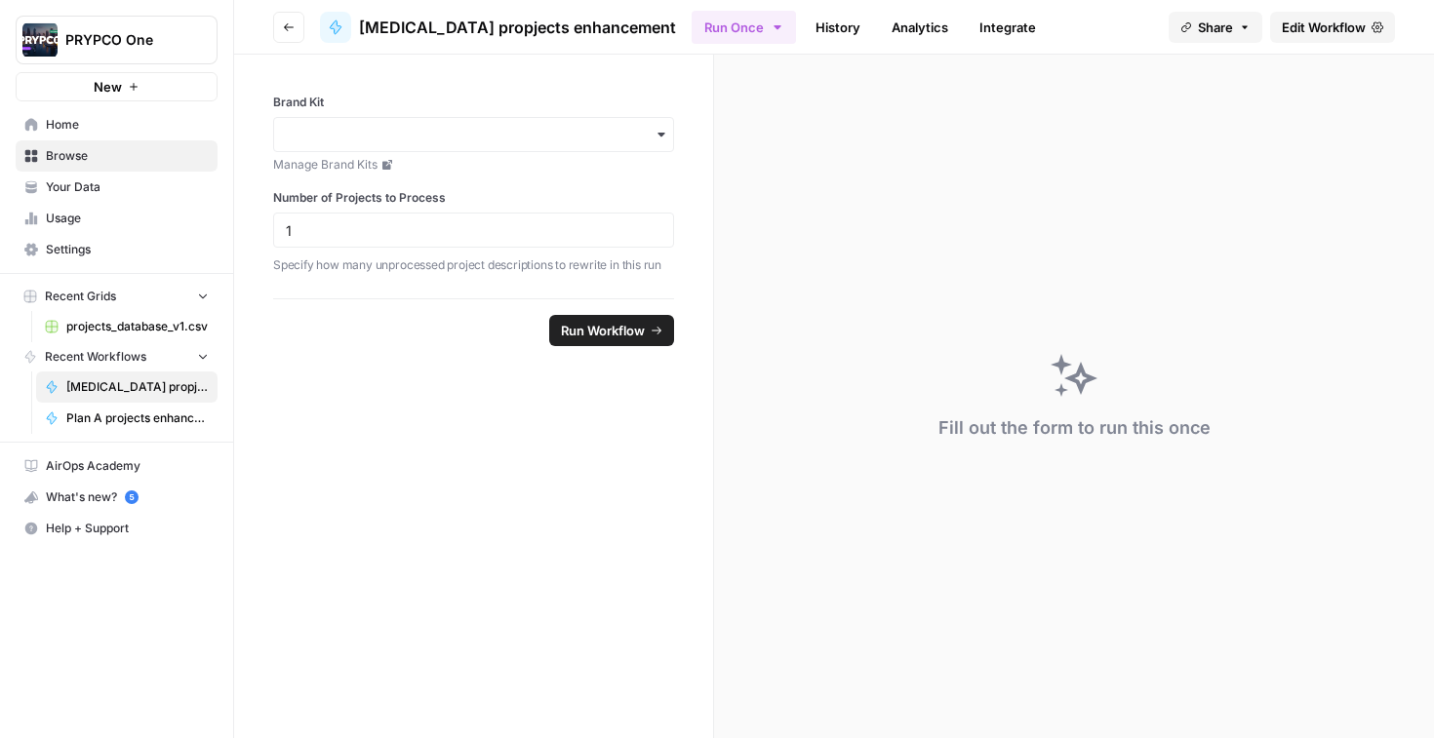
click at [655, 124] on div "button" at bounding box center [473, 134] width 401 height 35
click at [618, 172] on div "PRYPCO" at bounding box center [473, 187] width 399 height 37
click at [157, 416] on span "Plan A projects enhancement (full content)" at bounding box center [137, 419] width 142 height 18
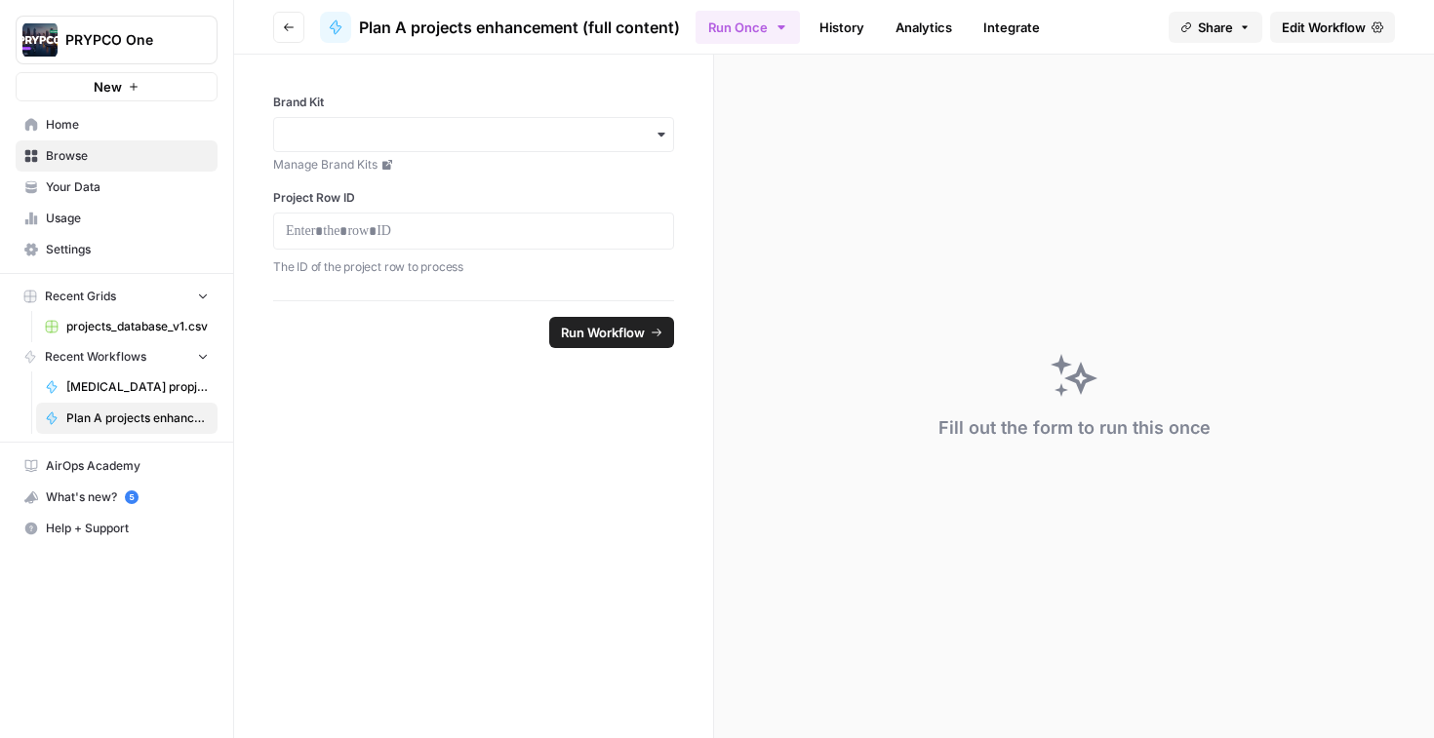
click at [279, 32] on button "Go back" at bounding box center [288, 27] width 31 height 31
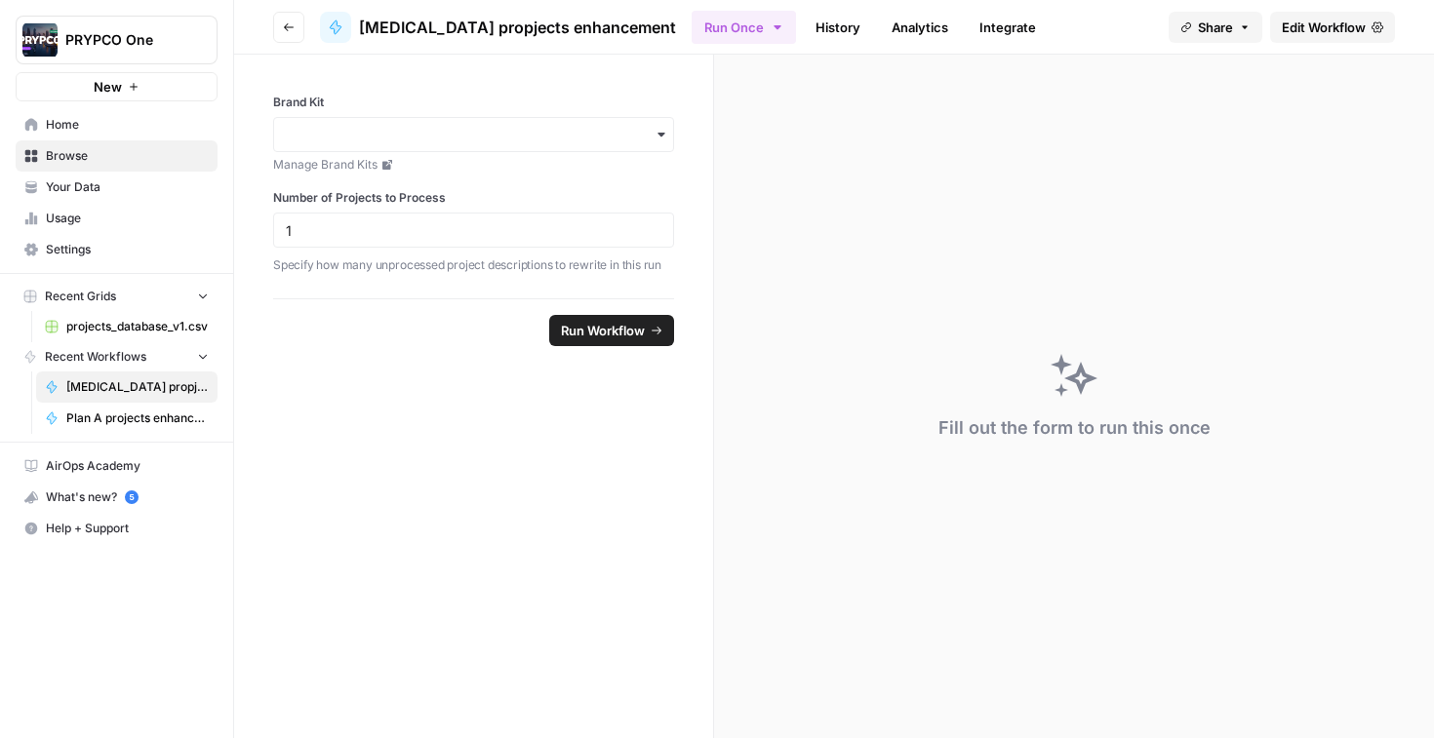
click at [1324, 33] on span "Edit Workflow" at bounding box center [1324, 28] width 84 height 20
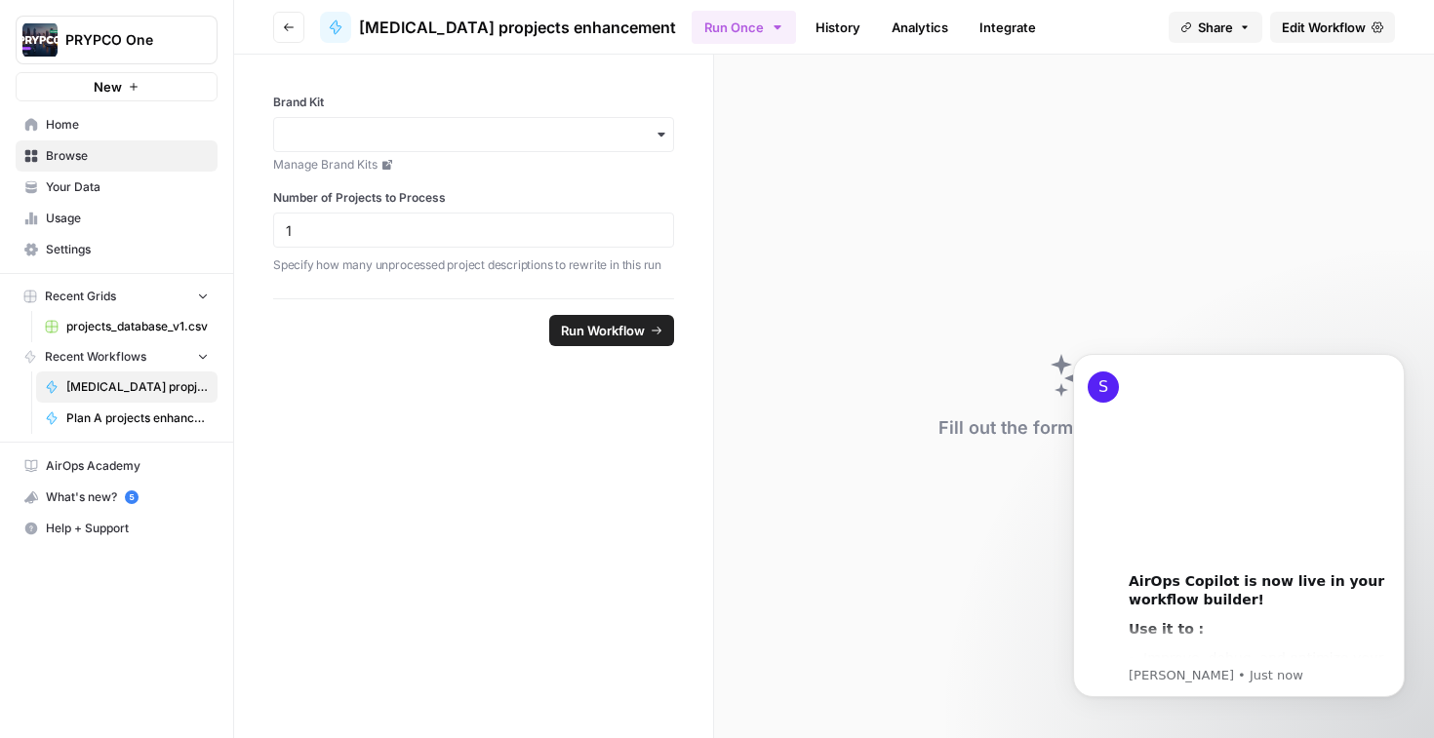
click at [479, 375] on form "Brand Kit Manage Brand Kits Number of Projects to Process 1 Specify how many un…" at bounding box center [474, 397] width 480 height 684
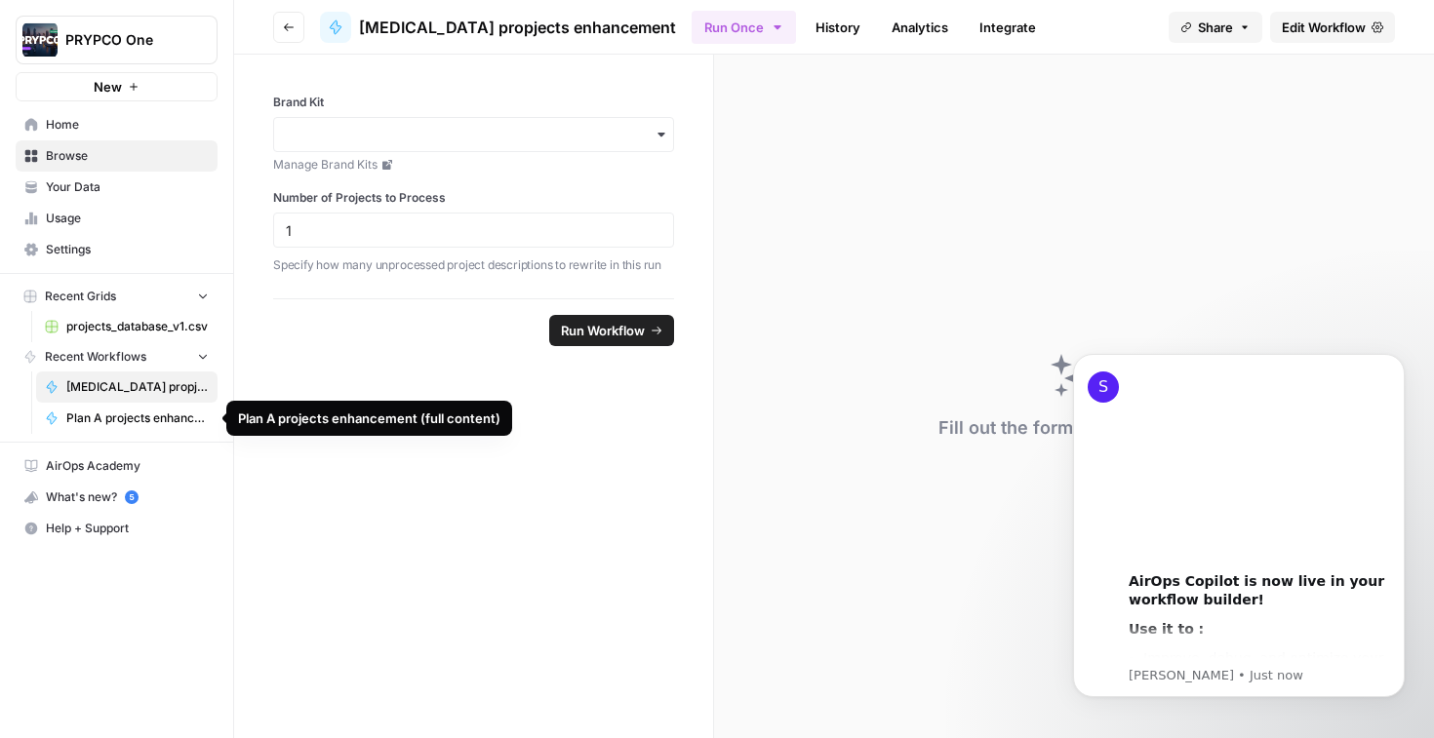
click at [126, 416] on span "Plan A projects enhancement (full content)" at bounding box center [137, 419] width 142 height 18
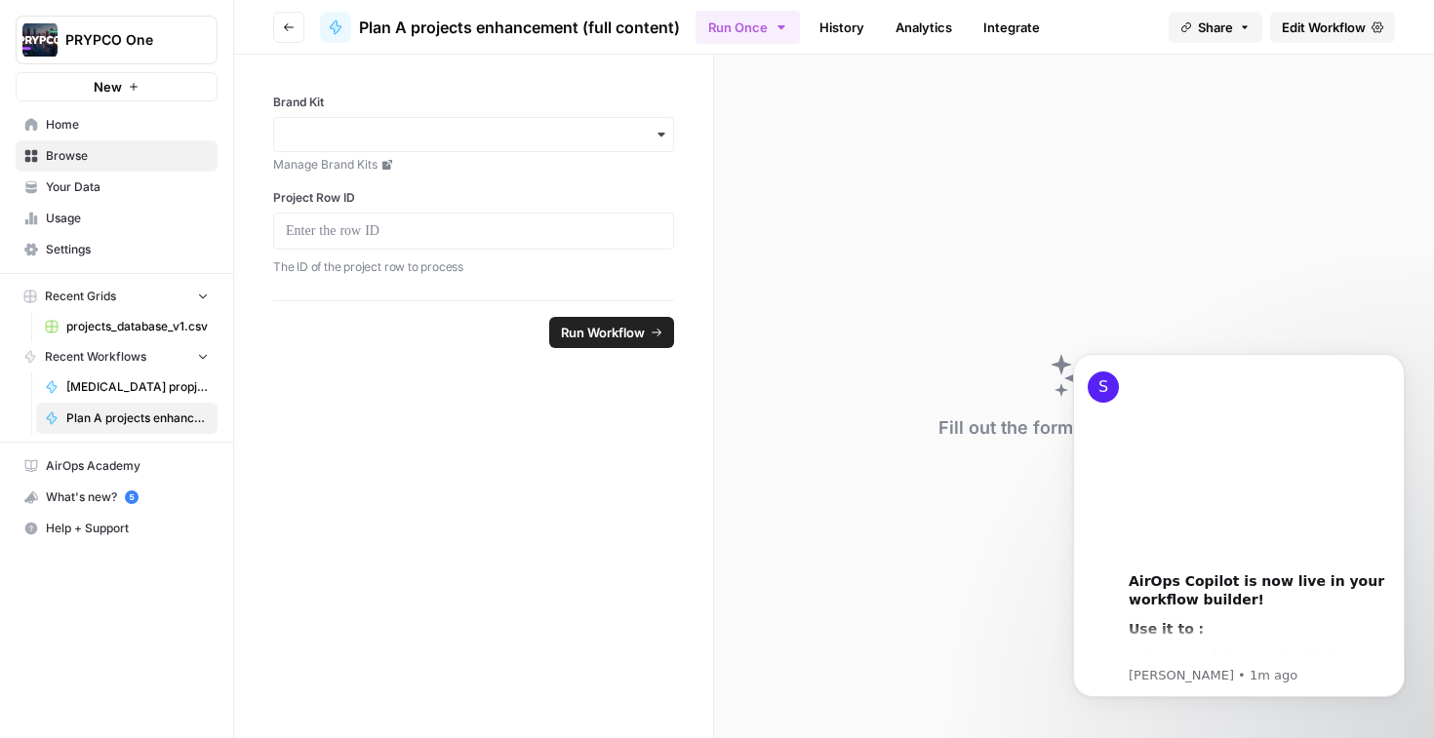
click at [1341, 34] on span "Edit Workflow" at bounding box center [1324, 28] width 84 height 20
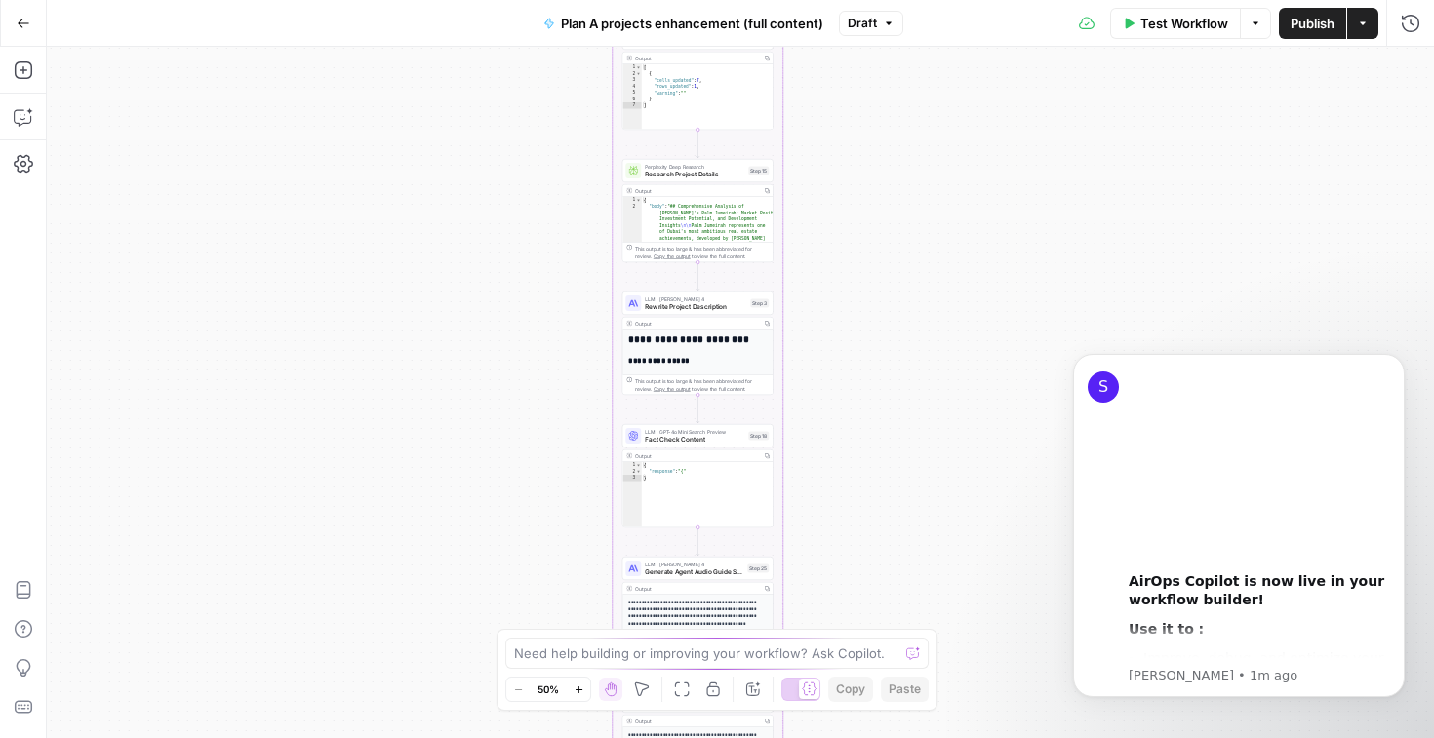
drag, startPoint x: 856, startPoint y: 135, endPoint x: 865, endPoint y: 519, distance: 384.4
click at [865, 519] on div "true false Workflow Set Inputs Inputs Read from Grid Read Project Descriptions …" at bounding box center [740, 392] width 1387 height 691
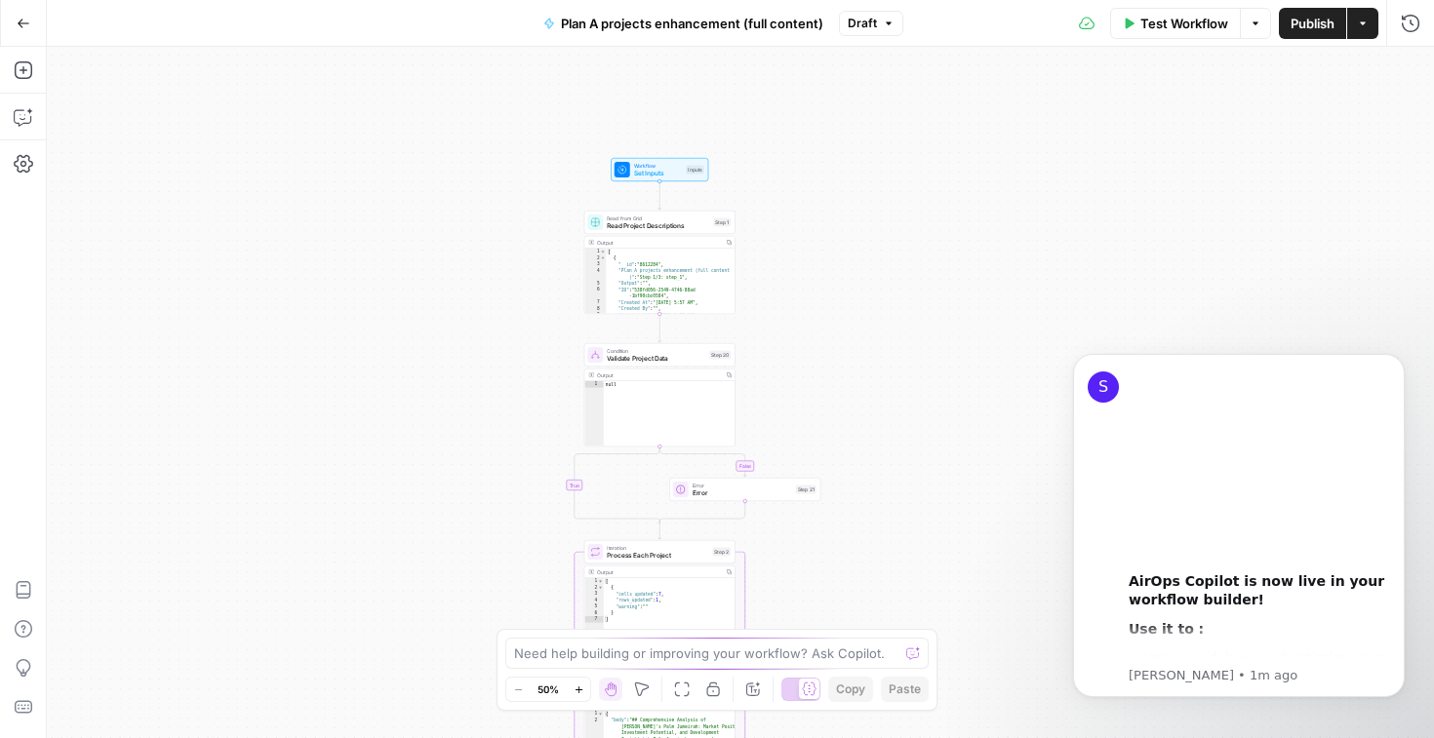
drag, startPoint x: 852, startPoint y: 326, endPoint x: 806, endPoint y: 618, distance: 296.3
click at [806, 618] on div "true false Workflow Set Inputs Inputs Read from Grid Read Project Descriptions …" at bounding box center [740, 392] width 1387 height 691
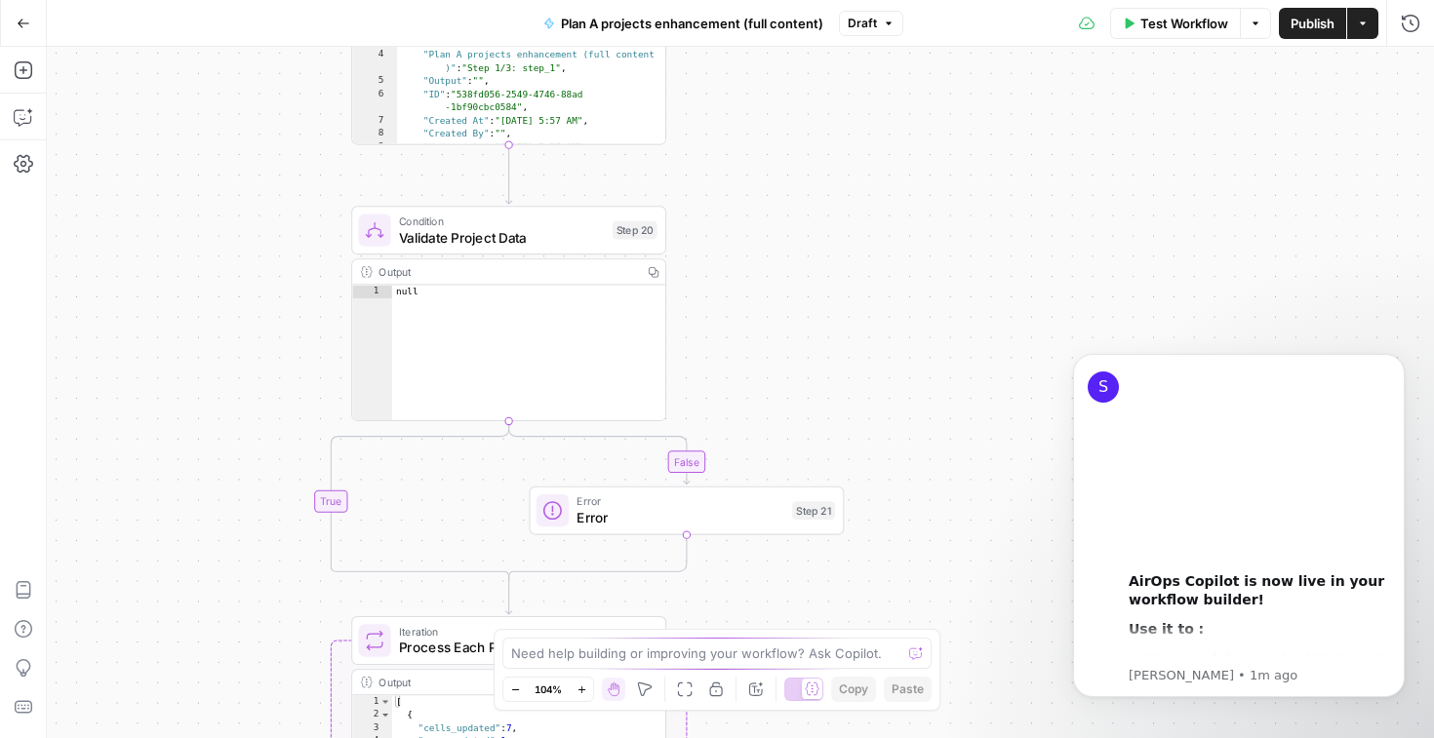
drag, startPoint x: 823, startPoint y: 373, endPoint x: 823, endPoint y: 151, distance: 221.4
click at [823, 151] on div "true false Workflow Set Inputs Inputs Read from Grid Read Project Descriptions …" at bounding box center [740, 392] width 1387 height 691
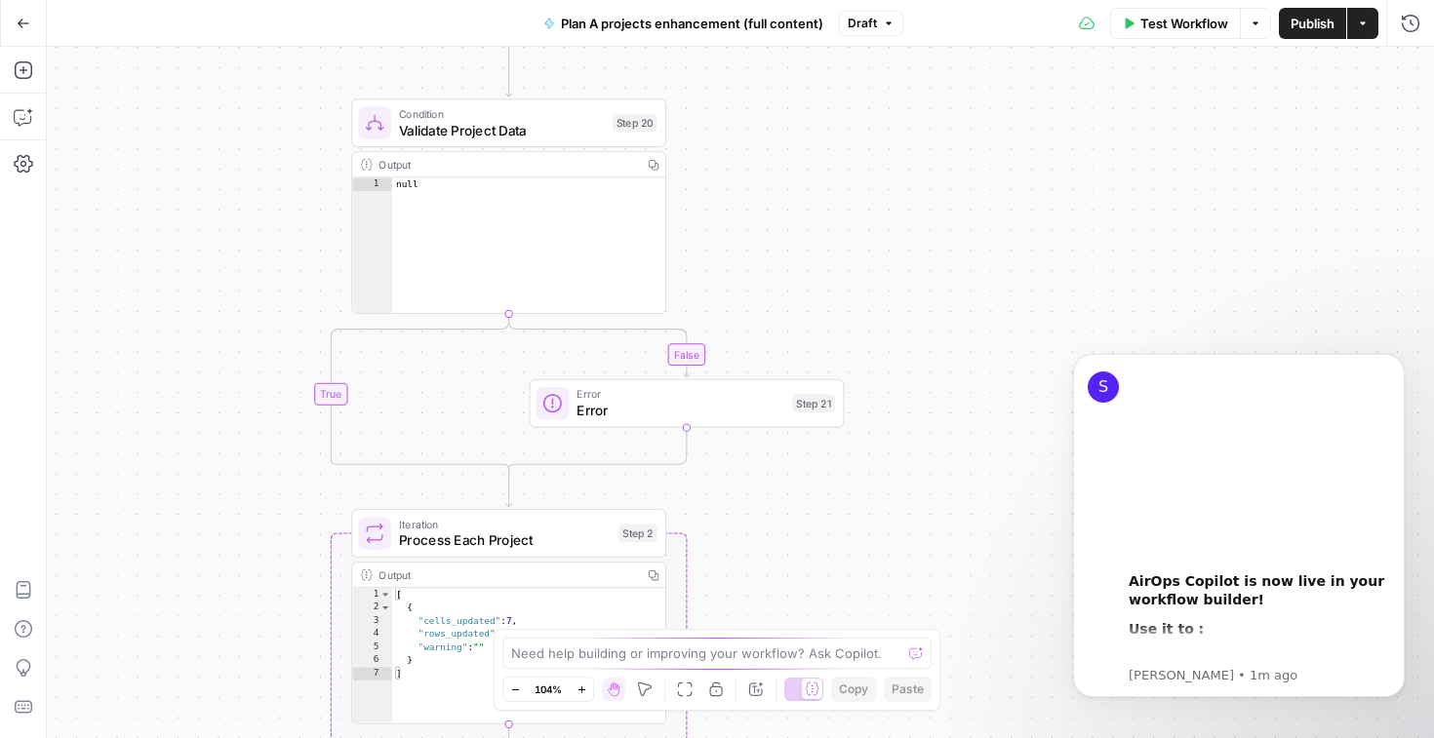
drag, startPoint x: 823, startPoint y: 151, endPoint x: 822, endPoint y: -10, distance: 160.9
click at [822, 0] on html "PRYPCO One New Home Browse Your Data Usage Settings Recent Grids projects_datab…" at bounding box center [717, 369] width 1434 height 738
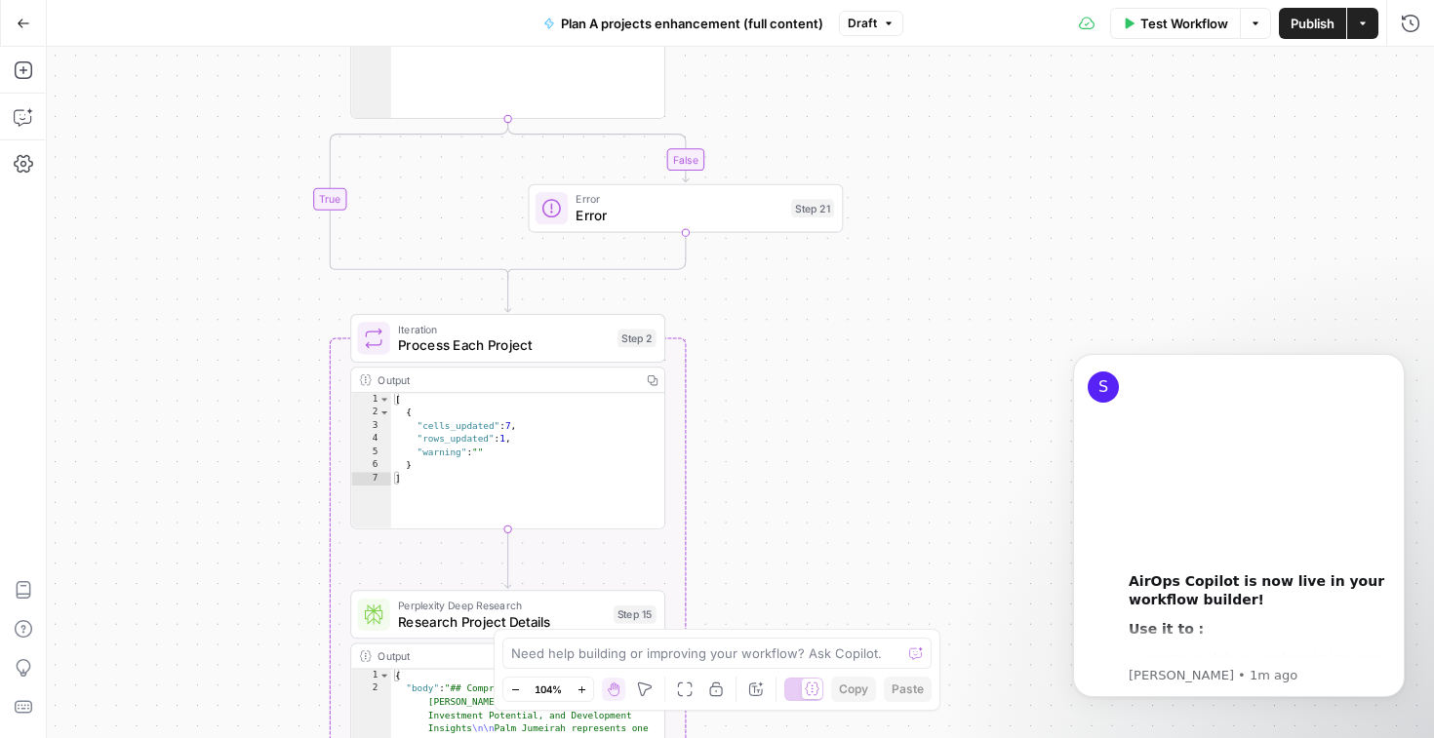
drag, startPoint x: 834, startPoint y: 457, endPoint x: 842, endPoint y: 177, distance: 280.0
click at [844, 180] on div "true false Workflow Set Inputs Inputs Read from Grid Read Project Descriptions …" at bounding box center [740, 392] width 1387 height 691
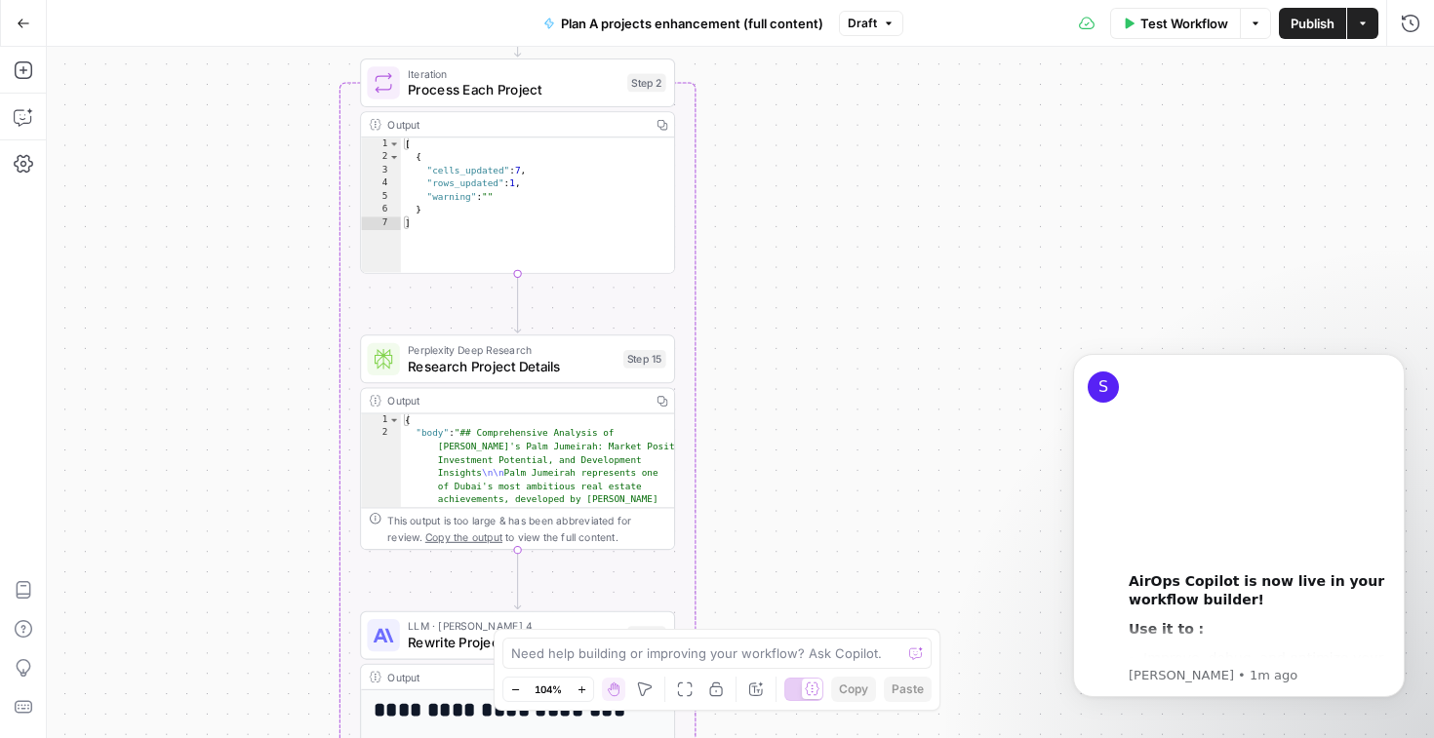
drag, startPoint x: 842, startPoint y: 177, endPoint x: 839, endPoint y: -6, distance: 183.4
click at [839, 0] on html "PRYPCO One New Home Browse Your Data Usage Settings Recent Grids projects_datab…" at bounding box center [717, 369] width 1434 height 738
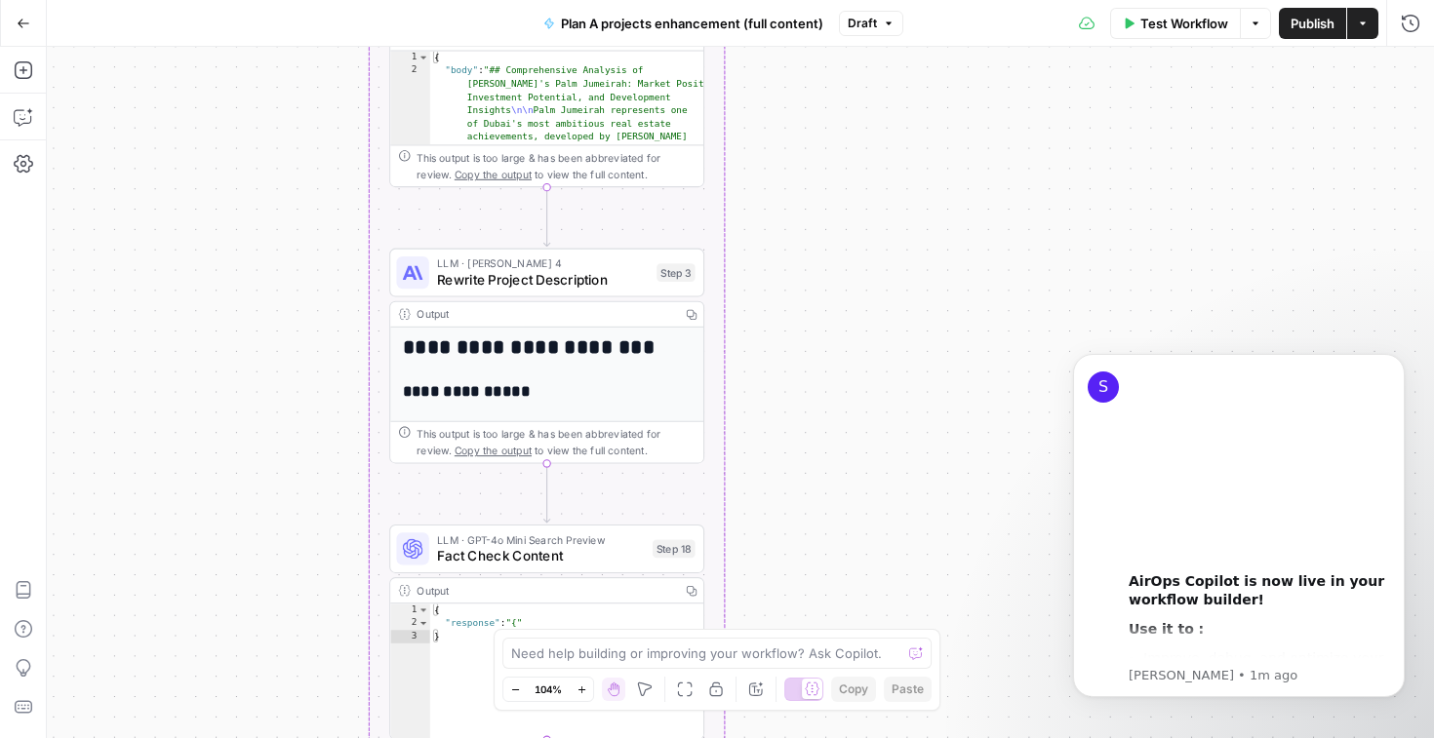
drag, startPoint x: 799, startPoint y: 461, endPoint x: 831, endPoint y: 186, distance: 276.9
click at [831, 186] on div "true false Workflow Set Inputs Inputs Read from Grid Read Project Descriptions …" at bounding box center [740, 392] width 1387 height 691
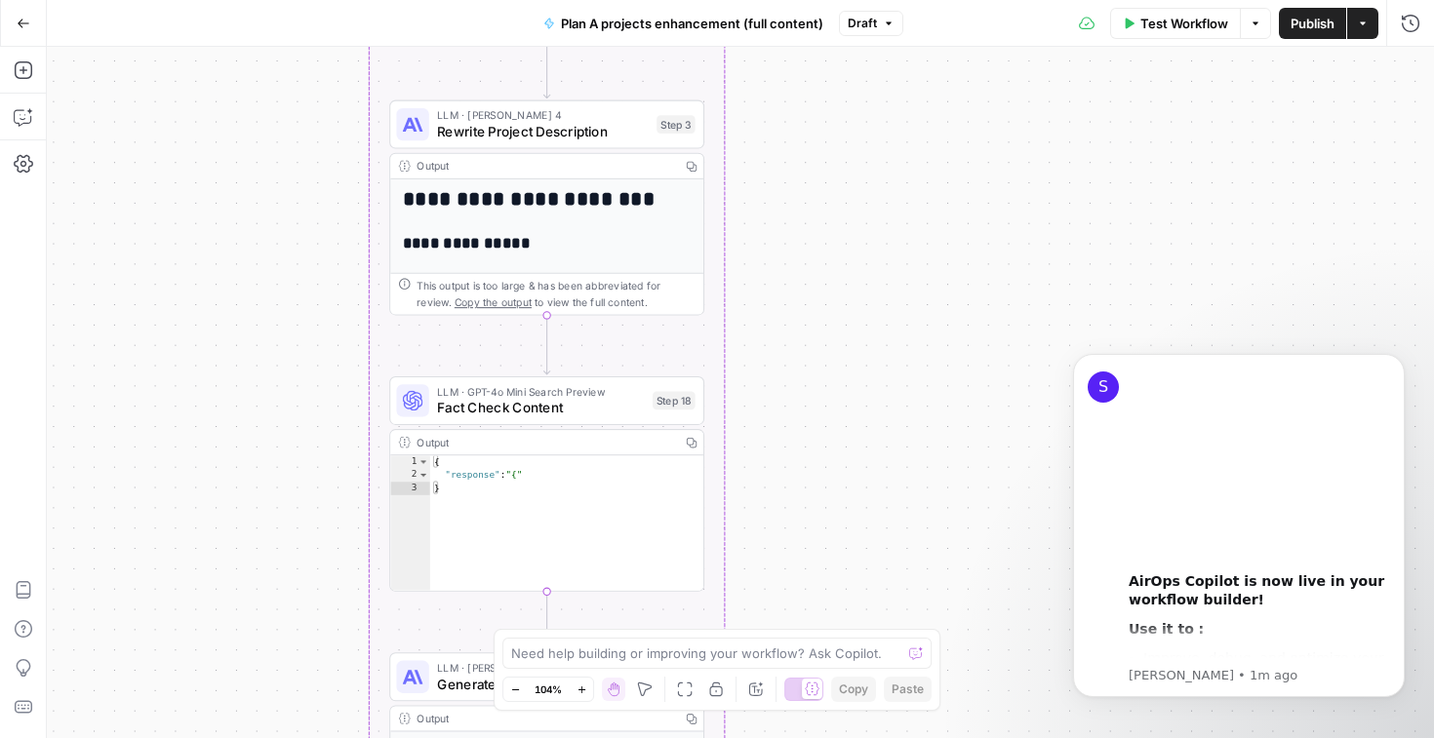
drag, startPoint x: 886, startPoint y: 474, endPoint x: 886, endPoint y: 317, distance: 157.0
click at [886, 317] on div "true false Workflow Set Inputs Inputs Read from Grid Read Project Descriptions …" at bounding box center [740, 392] width 1387 height 691
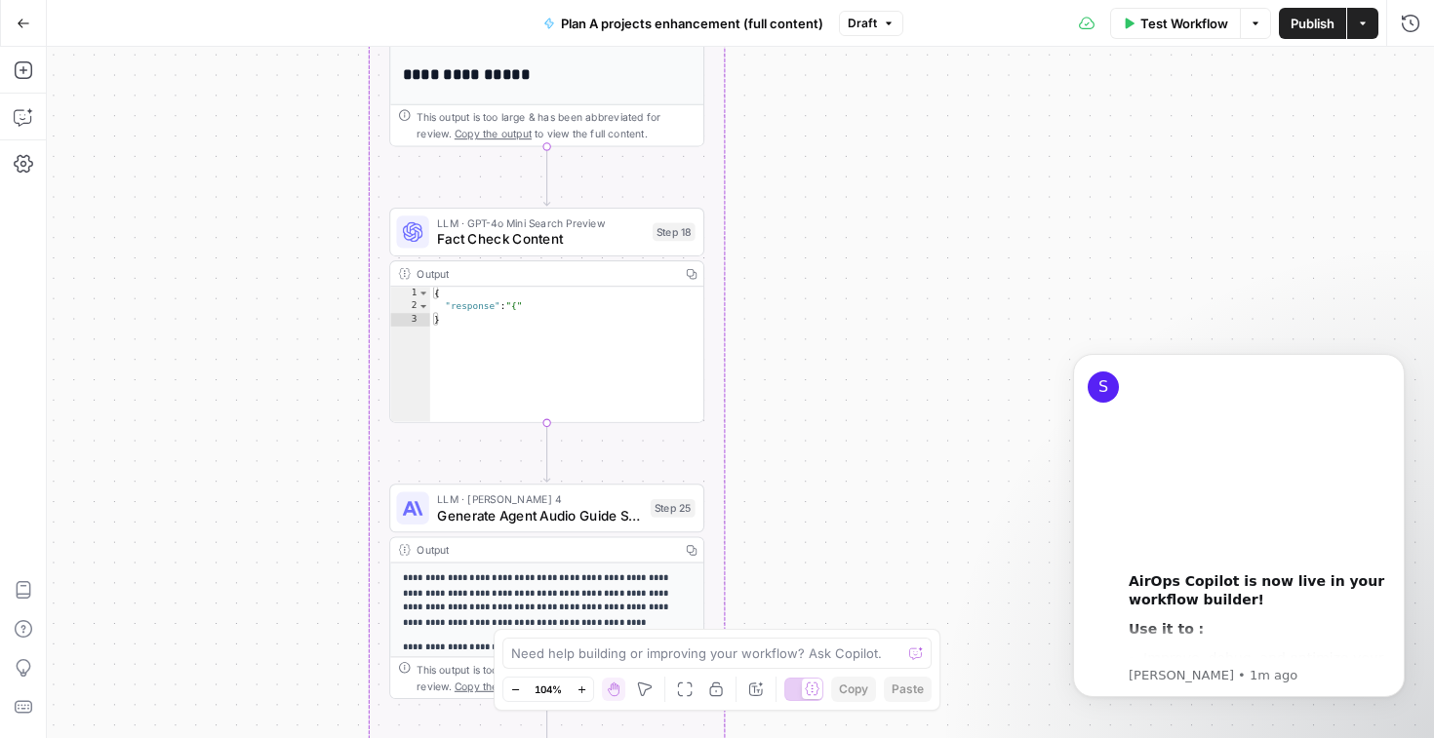
drag, startPoint x: 820, startPoint y: 485, endPoint x: 819, endPoint y: 317, distance: 167.7
click at [819, 317] on div "true false Workflow Set Inputs Inputs Read from Grid Read Project Descriptions …" at bounding box center [740, 392] width 1387 height 691
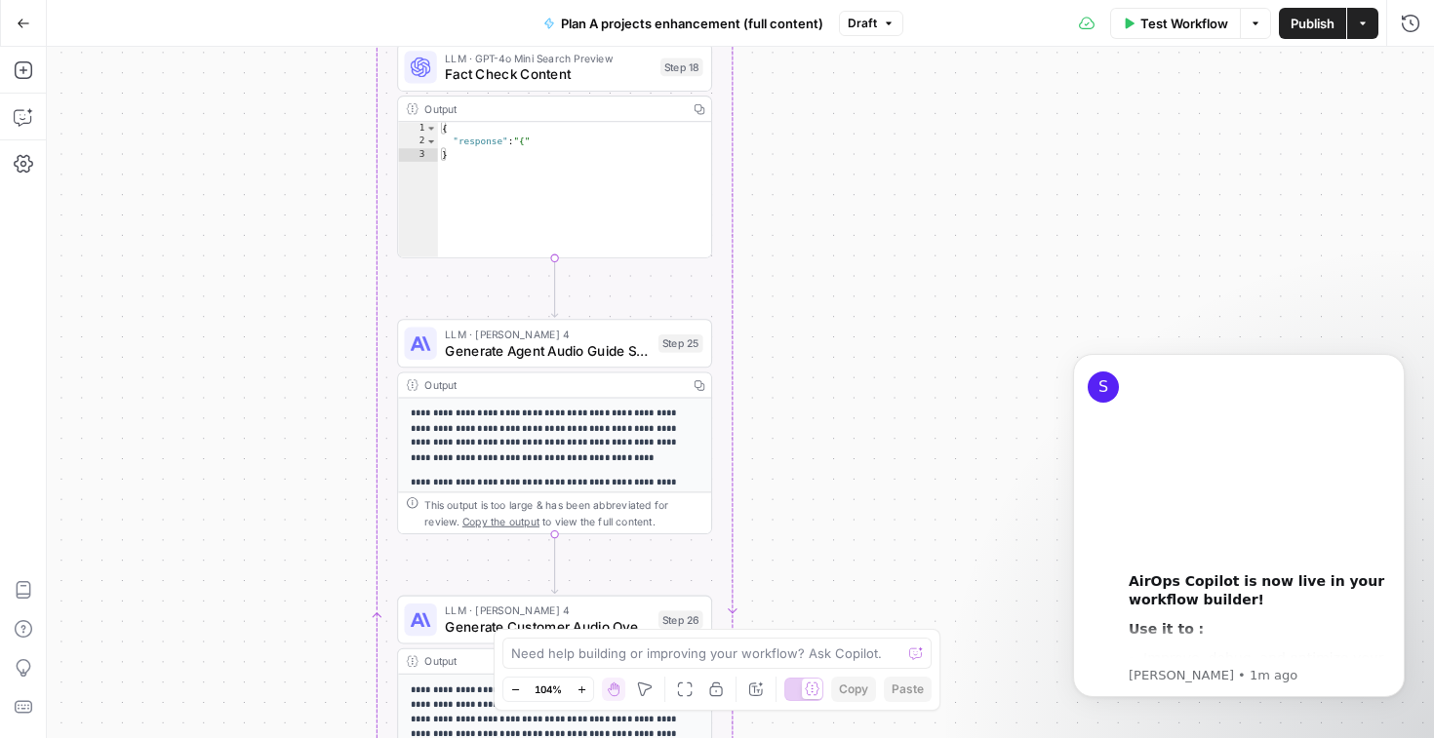
drag, startPoint x: 819, startPoint y: 317, endPoint x: 828, endPoint y: 138, distance: 178.7
click at [829, 138] on div "true false Workflow Set Inputs Inputs Read from Grid Read Project Descriptions …" at bounding box center [740, 392] width 1387 height 691
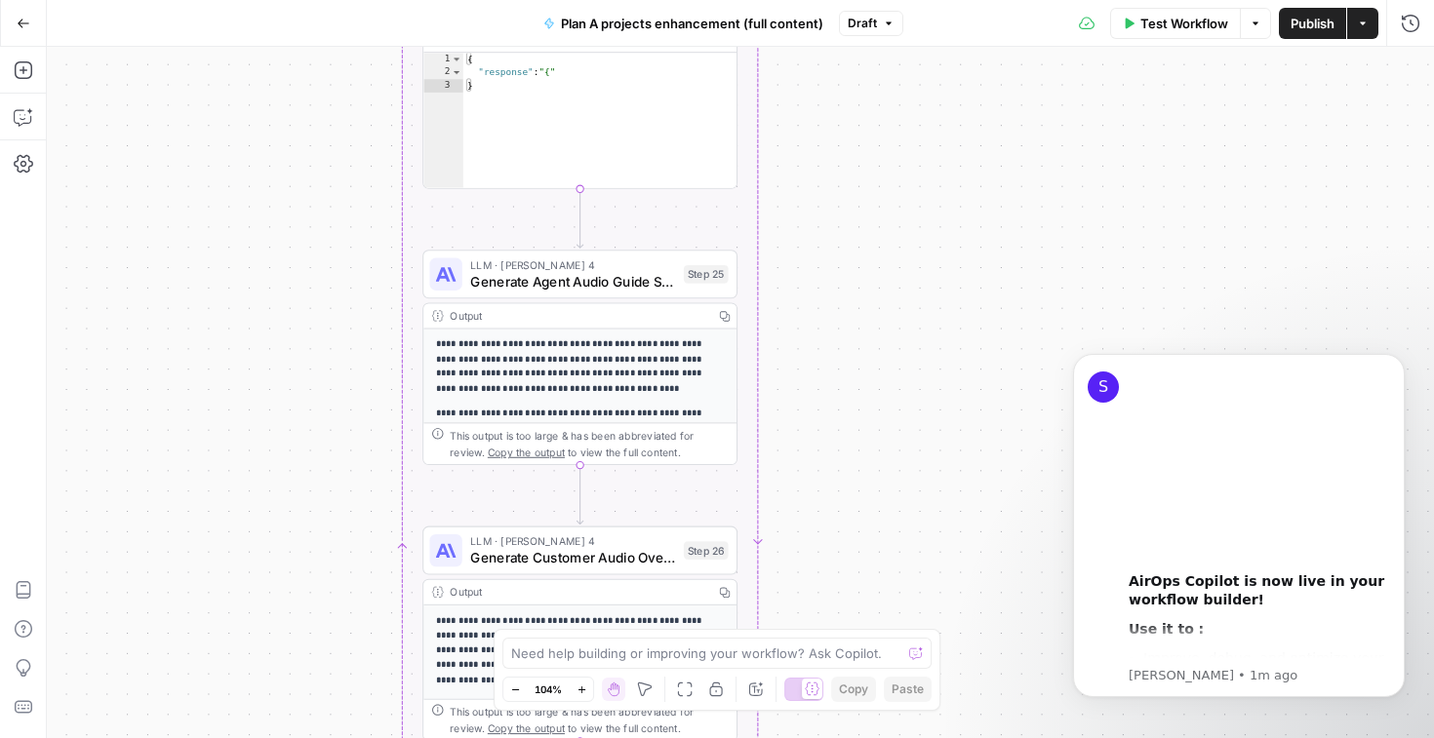
drag, startPoint x: 847, startPoint y: 364, endPoint x: 866, endPoint y: 377, distance: 23.8
click at [867, 377] on div "true false Workflow Set Inputs Inputs Read from Grid Read Project Descriptions …" at bounding box center [740, 392] width 1387 height 691
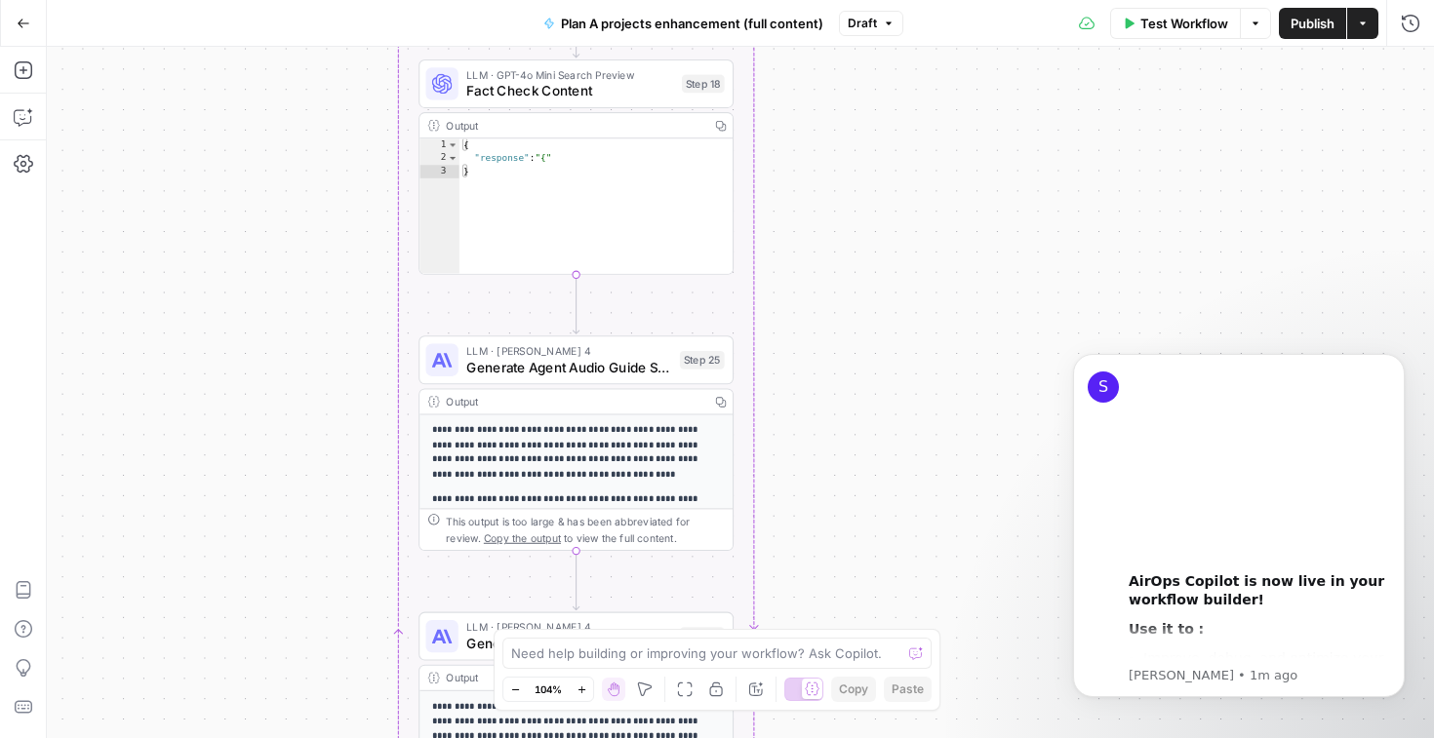
drag, startPoint x: 866, startPoint y: 379, endPoint x: 860, endPoint y: 730, distance: 351.1
click at [861, 730] on div "true false Workflow Set Inputs Inputs Read from Grid Read Project Descriptions …" at bounding box center [740, 392] width 1387 height 691
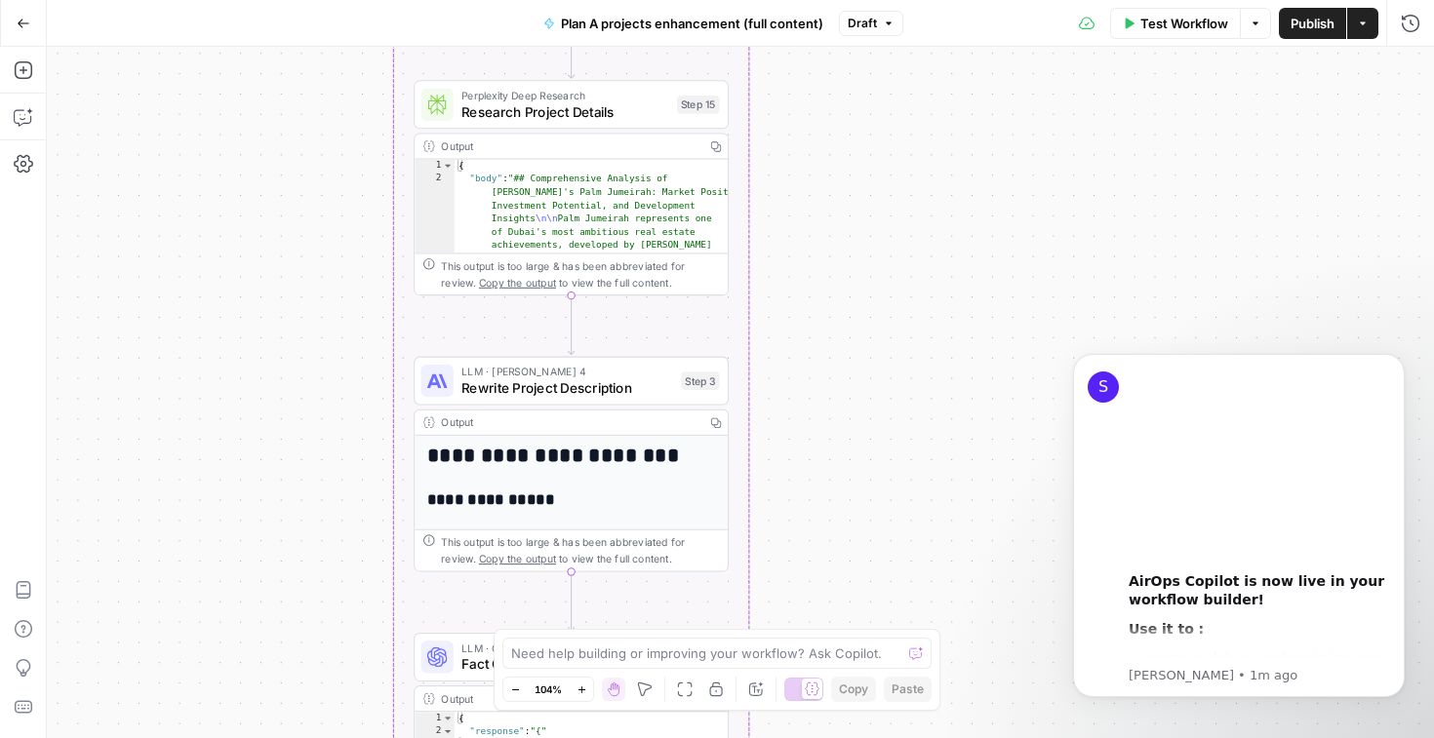
drag, startPoint x: 855, startPoint y: 190, endPoint x: 854, endPoint y: 458, distance: 268.2
click at [855, 458] on div "true false Workflow Set Inputs Inputs Read from Grid Read Project Descriptions …" at bounding box center [740, 392] width 1387 height 691
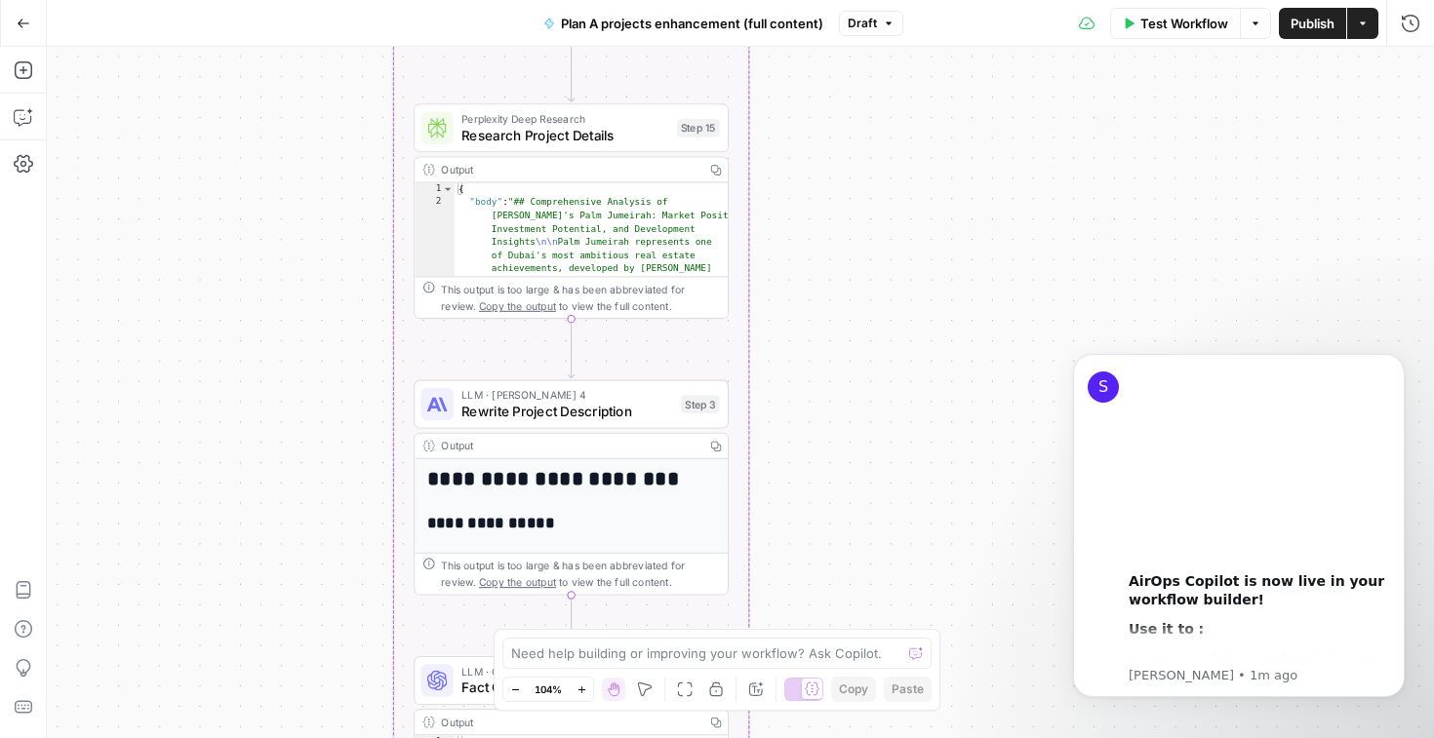
click at [1139, 270] on div "true false Workflow Set Inputs Inputs Read from Grid Read Project Descriptions …" at bounding box center [740, 392] width 1387 height 691
